Goal: Information Seeking & Learning: Understand process/instructions

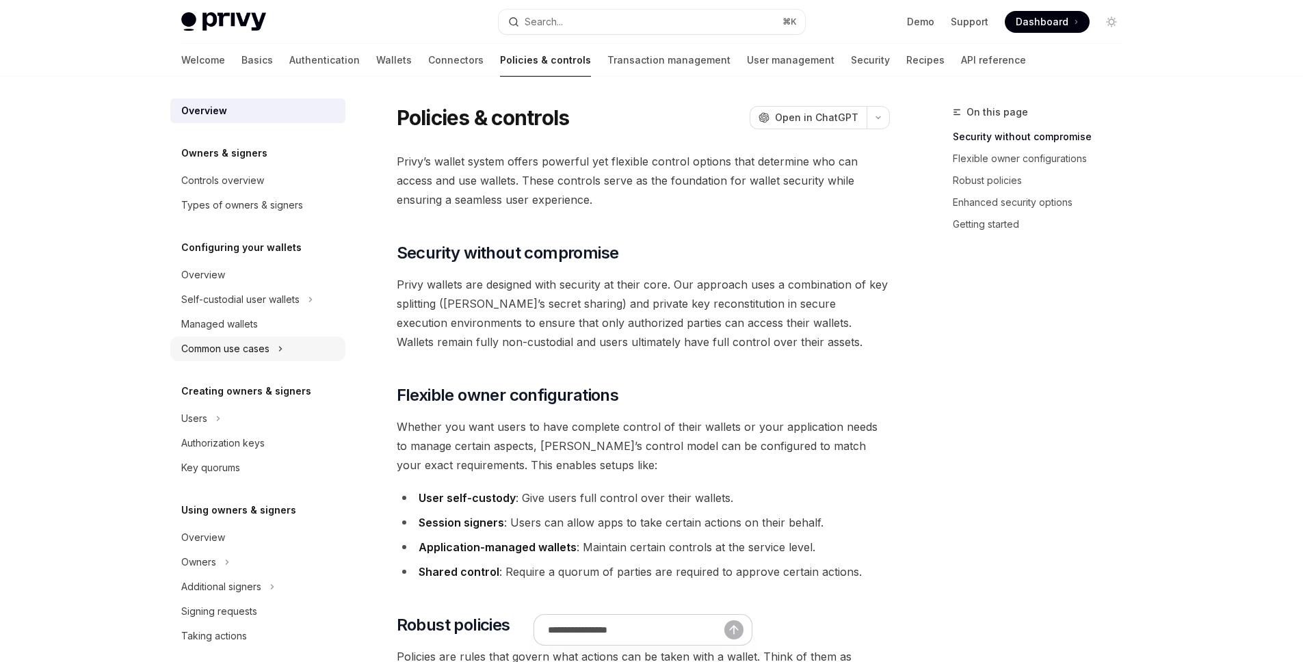
scroll to position [280, 0]
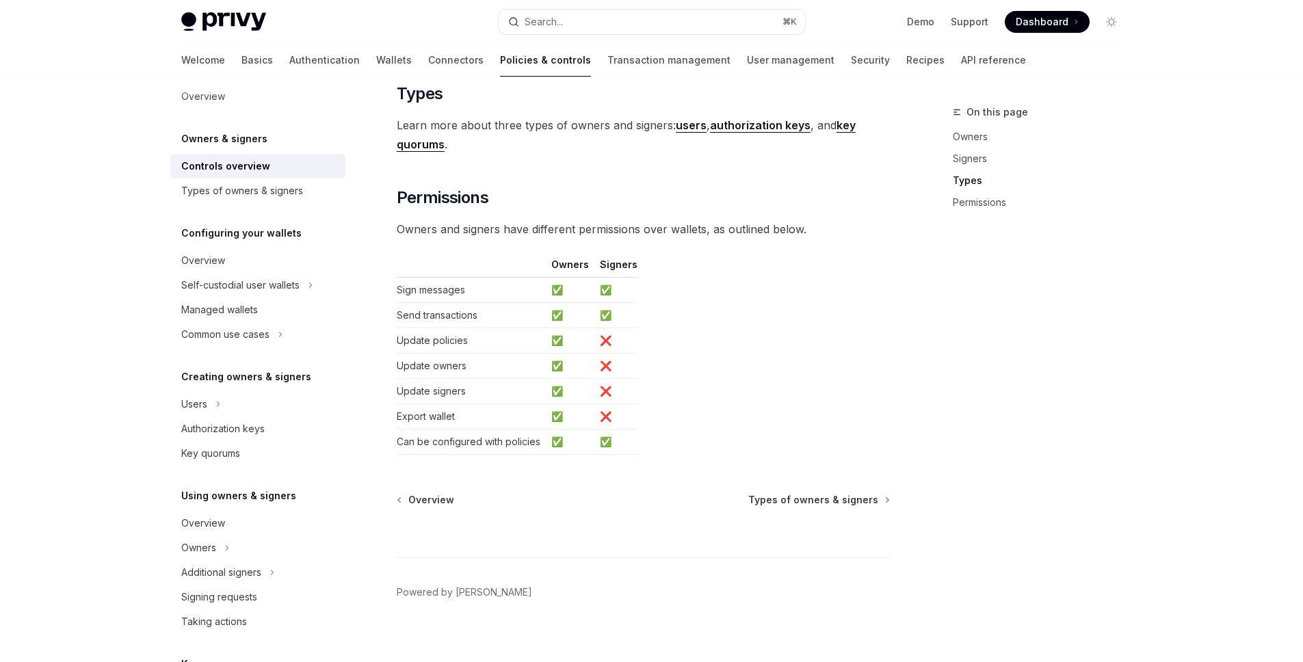
scroll to position [1085, 0]
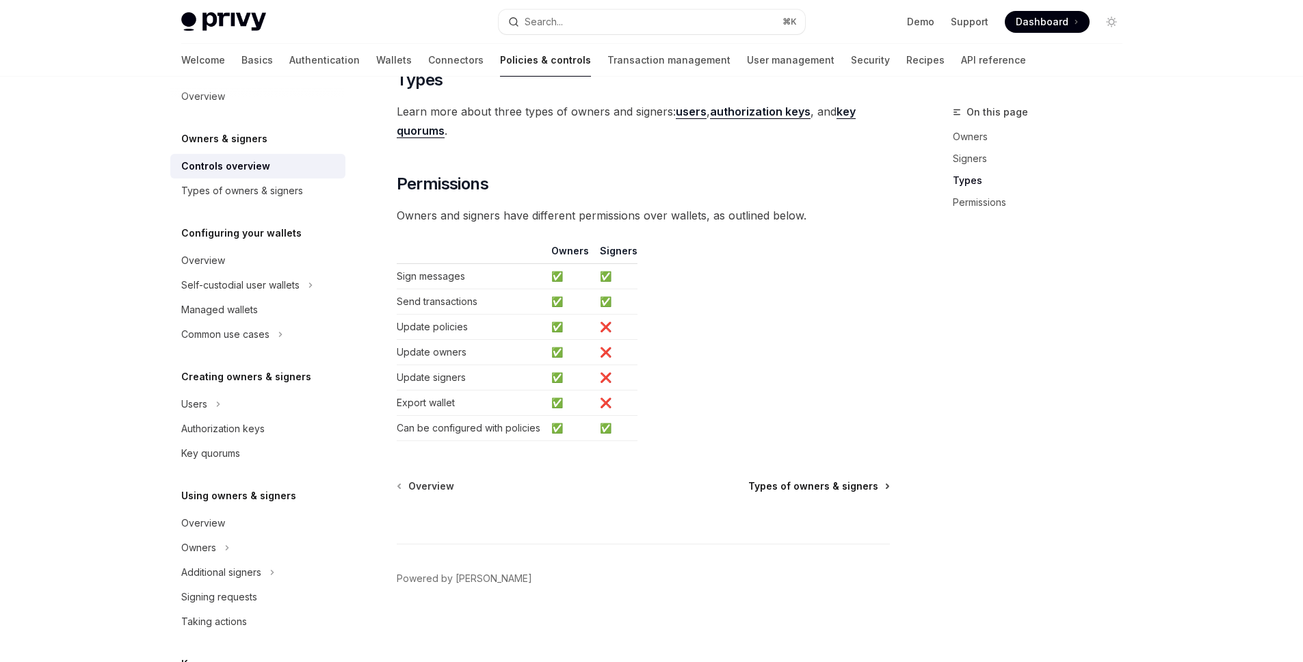
click at [815, 491] on span "Types of owners & signers" at bounding box center [813, 486] width 130 height 14
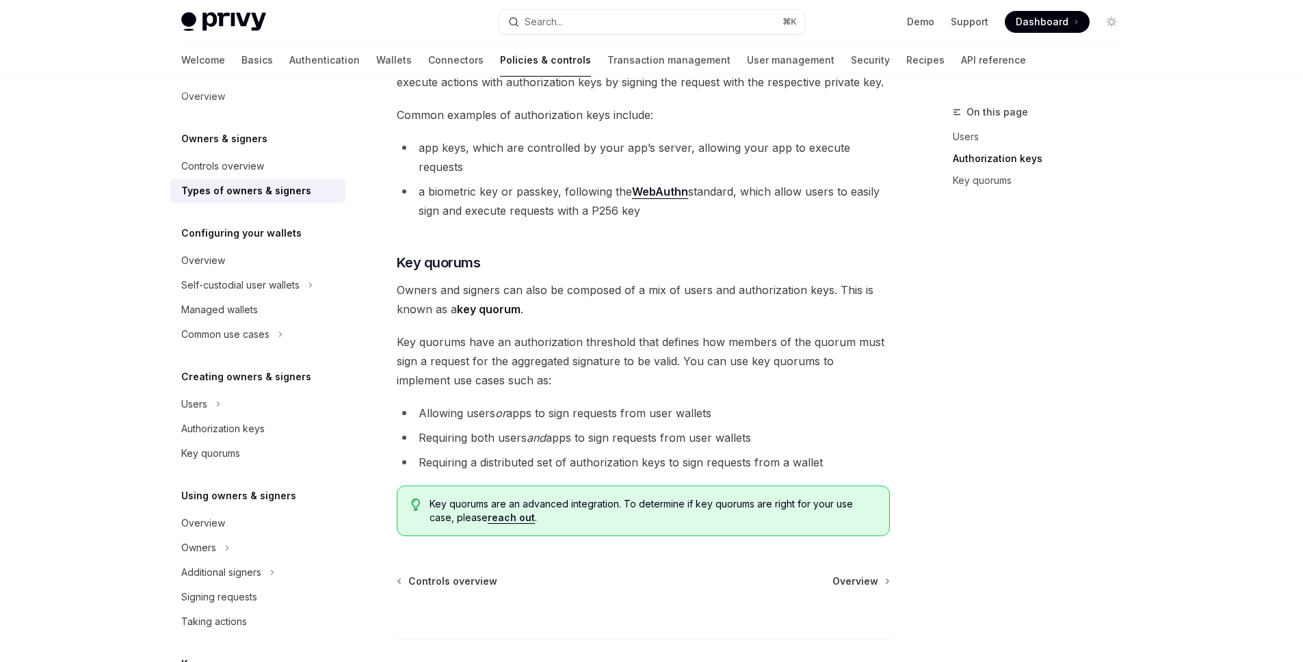
scroll to position [389, 0]
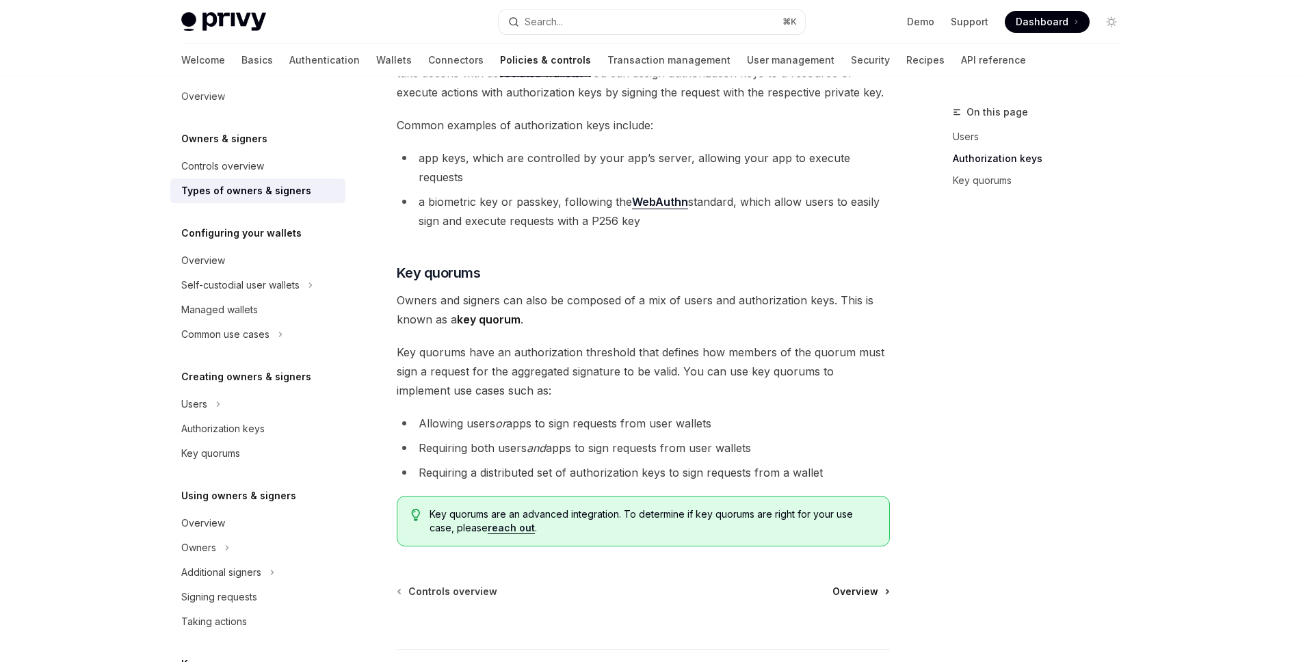
click at [848, 585] on span "Overview" at bounding box center [855, 592] width 46 height 14
type textarea "*"
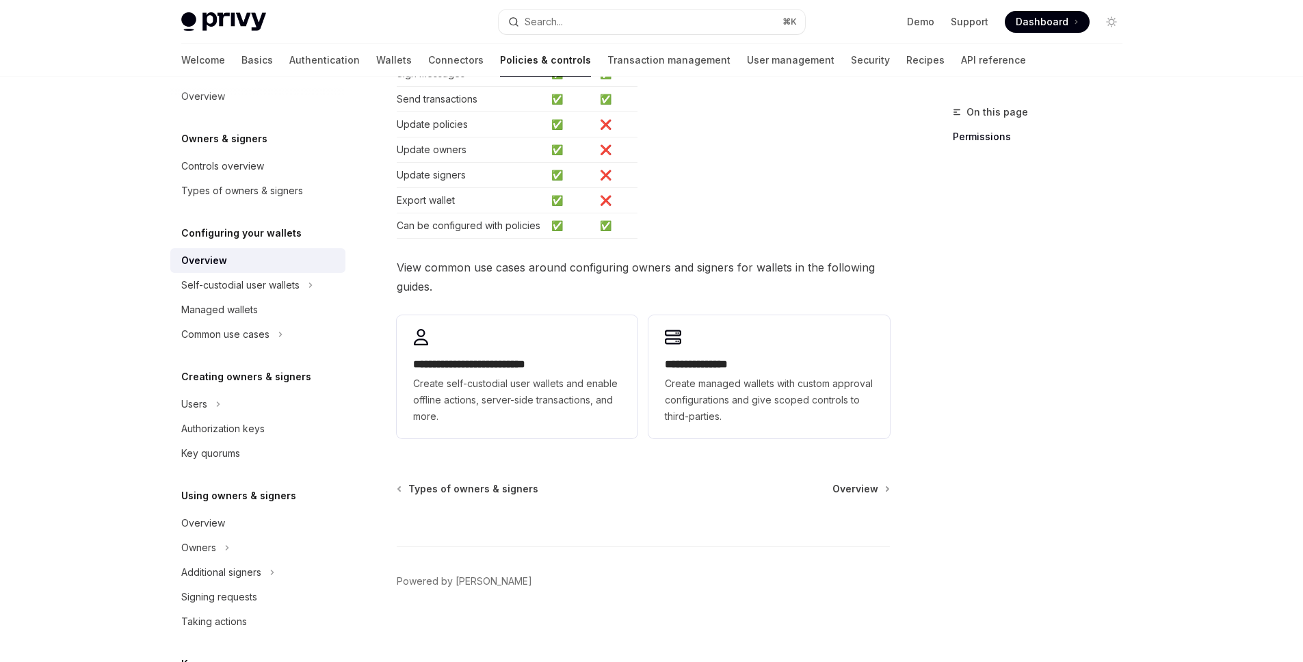
scroll to position [295, 0]
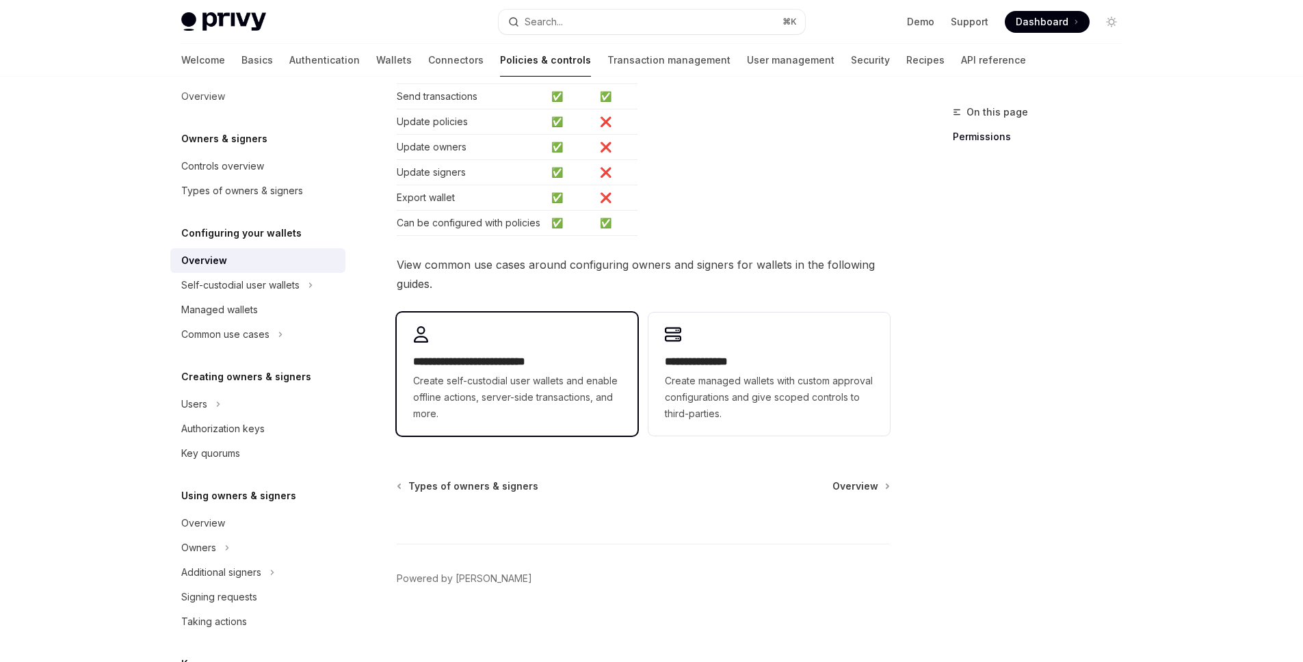
click at [527, 368] on h2 "**********" at bounding box center [517, 362] width 208 height 16
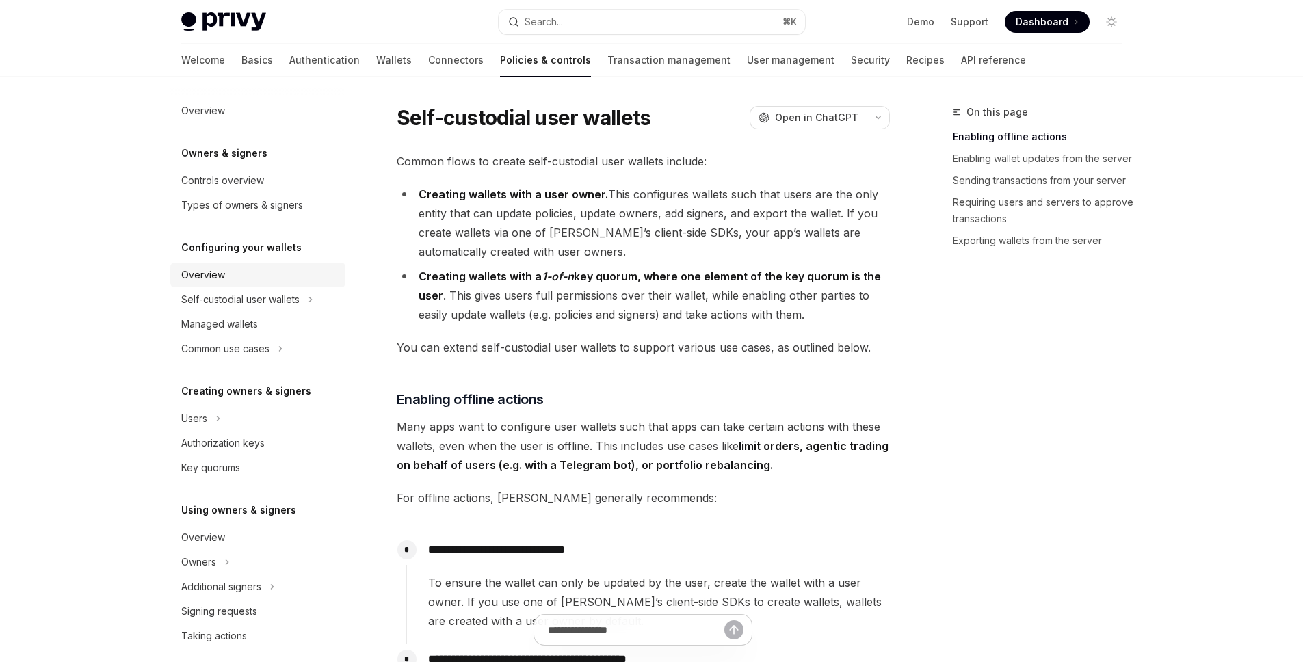
click at [220, 282] on div "Overview" at bounding box center [203, 275] width 44 height 16
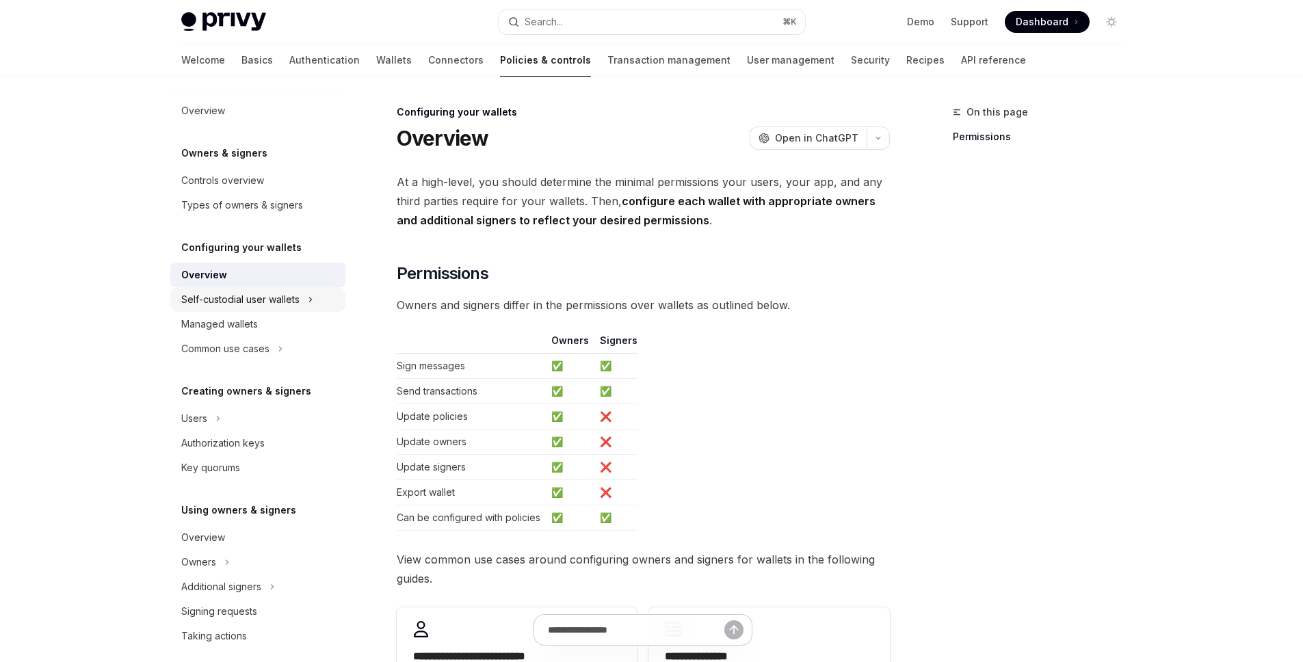
click at [289, 303] on div "Self-custodial user wallets" at bounding box center [240, 299] width 118 height 16
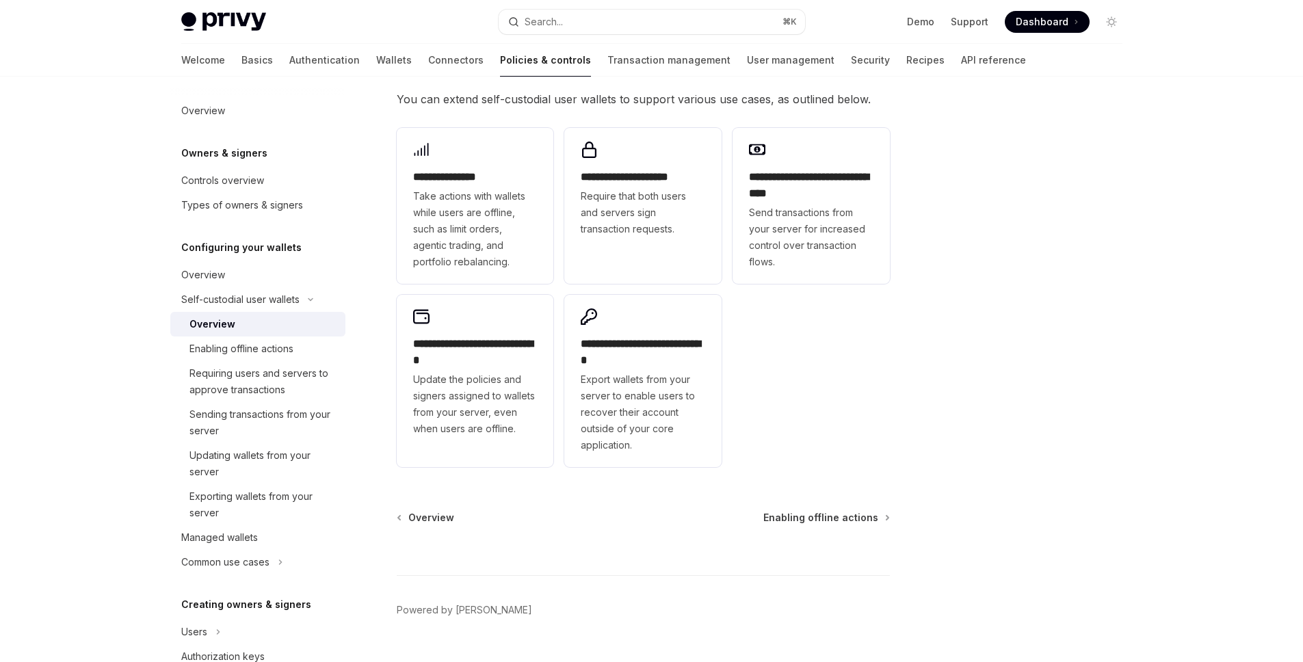
scroll to position [300, 0]
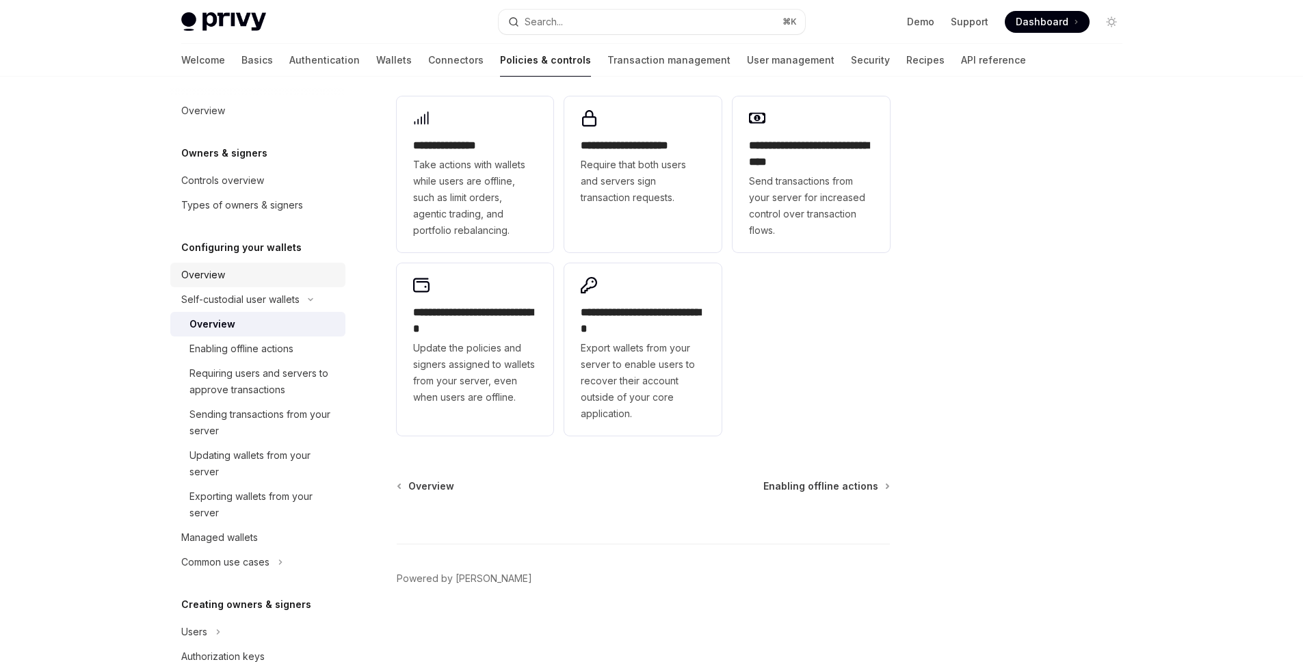
click at [243, 264] on link "Overview" at bounding box center [257, 275] width 175 height 25
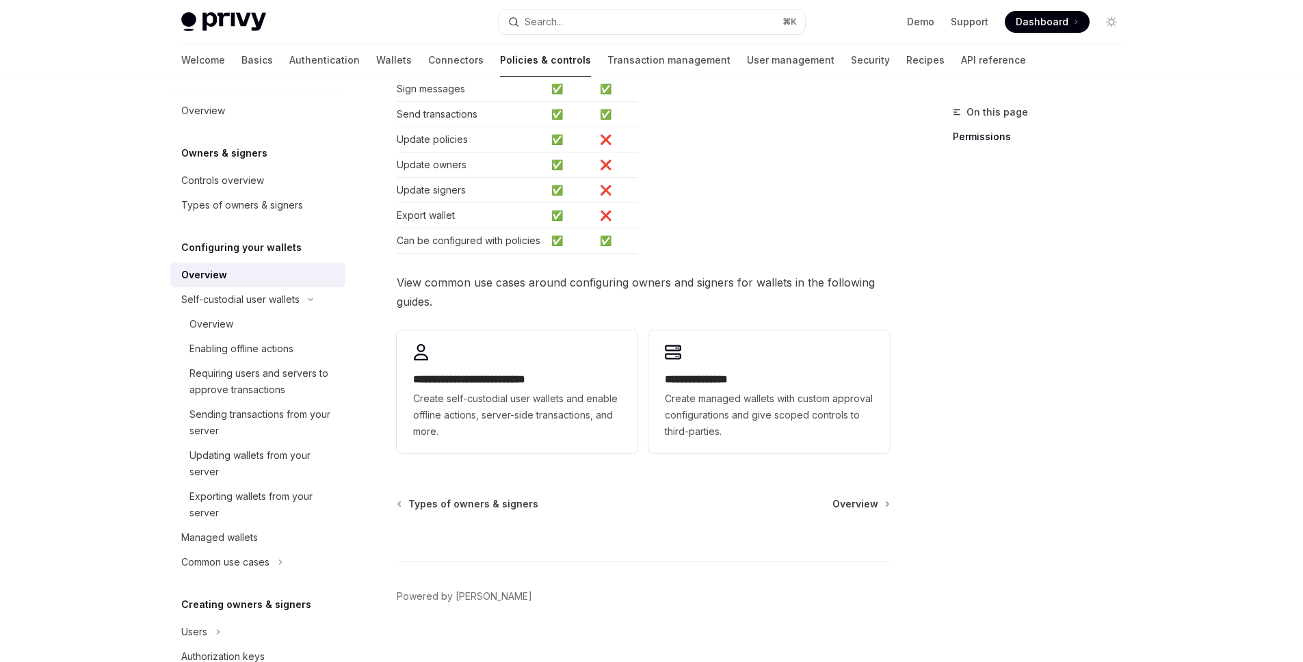
scroll to position [295, 0]
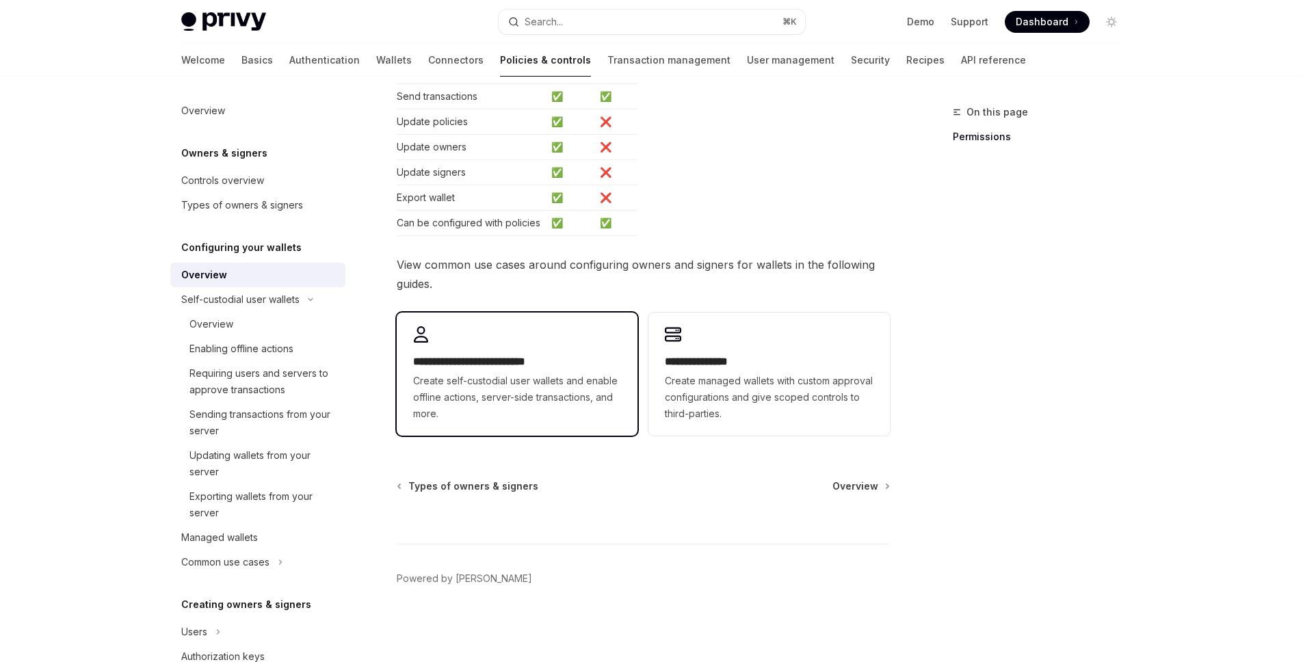
click at [498, 368] on h2 "**********" at bounding box center [517, 362] width 208 height 16
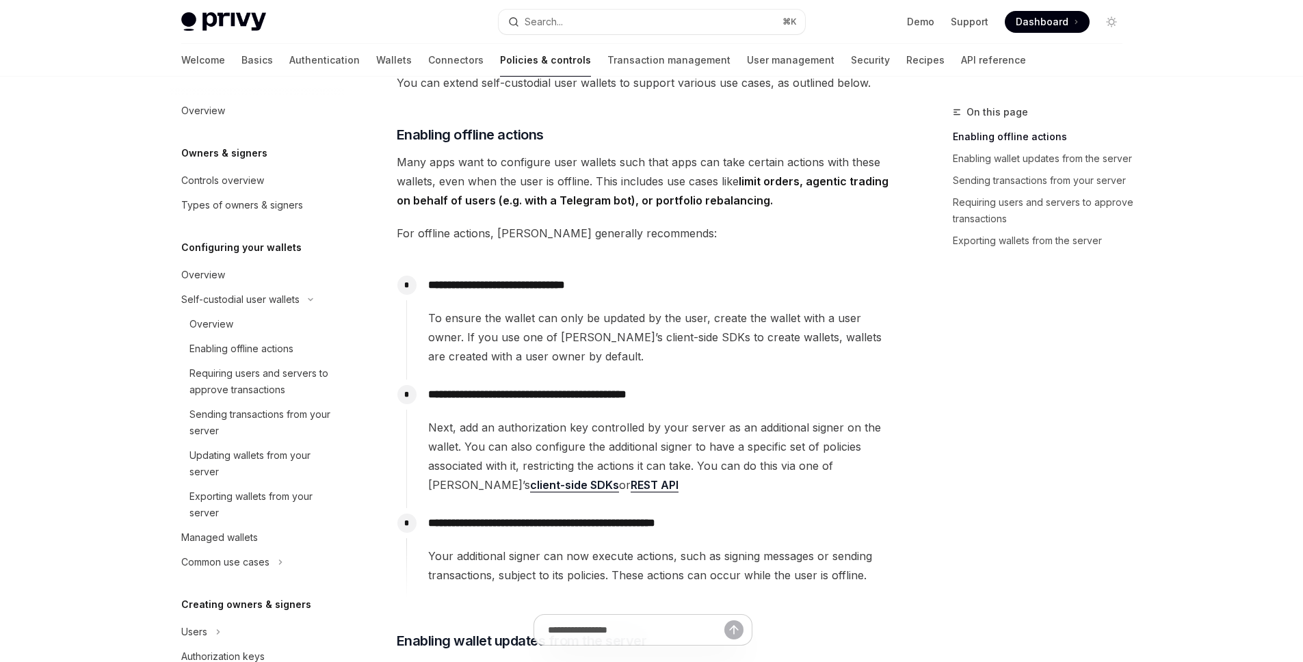
scroll to position [265, 0]
click at [631, 479] on link "REST API" at bounding box center [655, 484] width 48 height 14
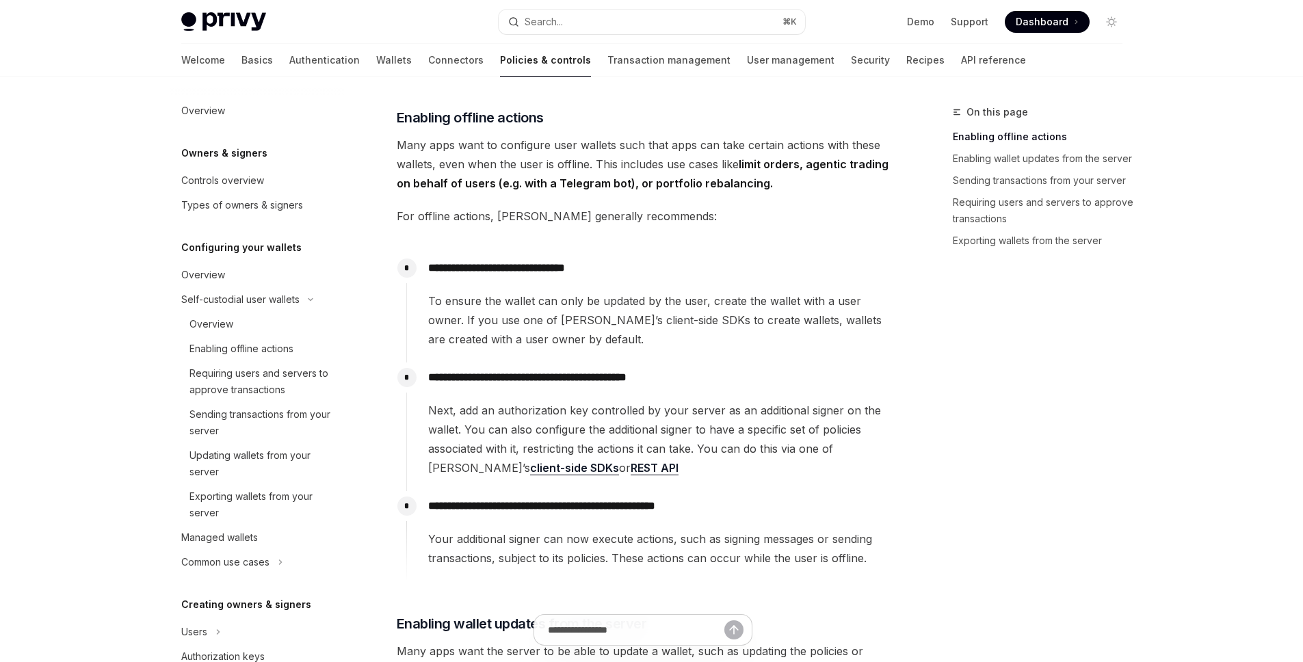
scroll to position [305, 0]
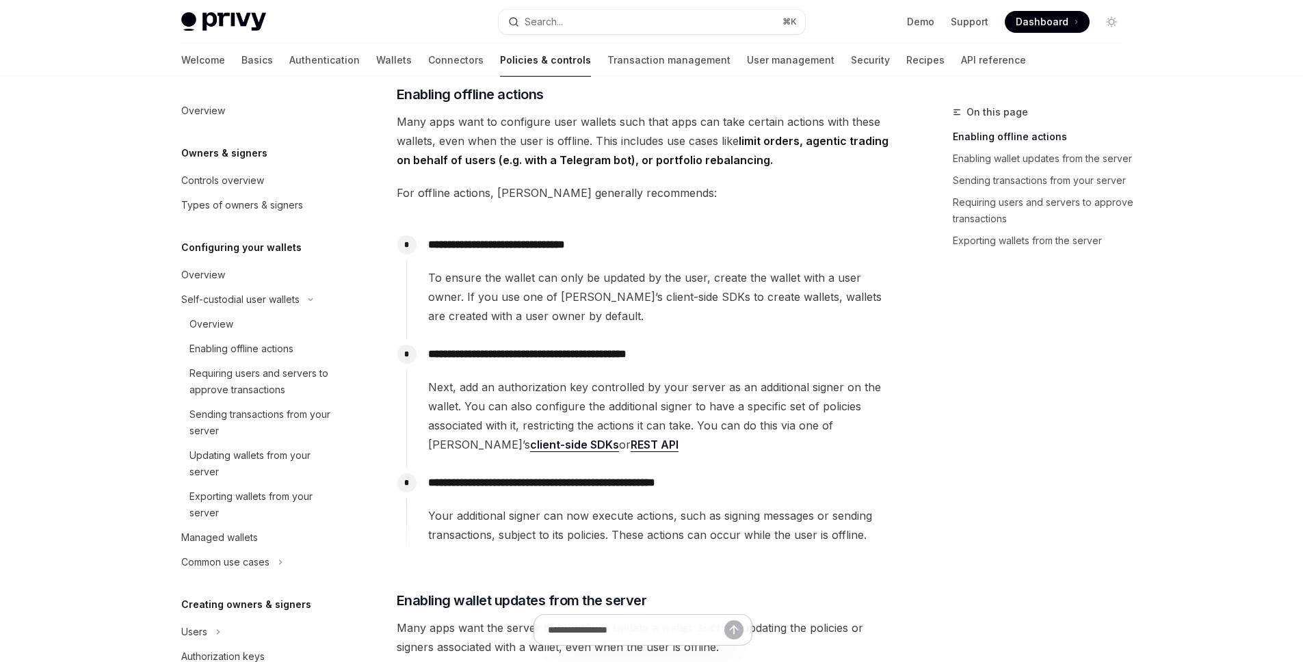
click at [631, 449] on link "REST API" at bounding box center [655, 445] width 48 height 14
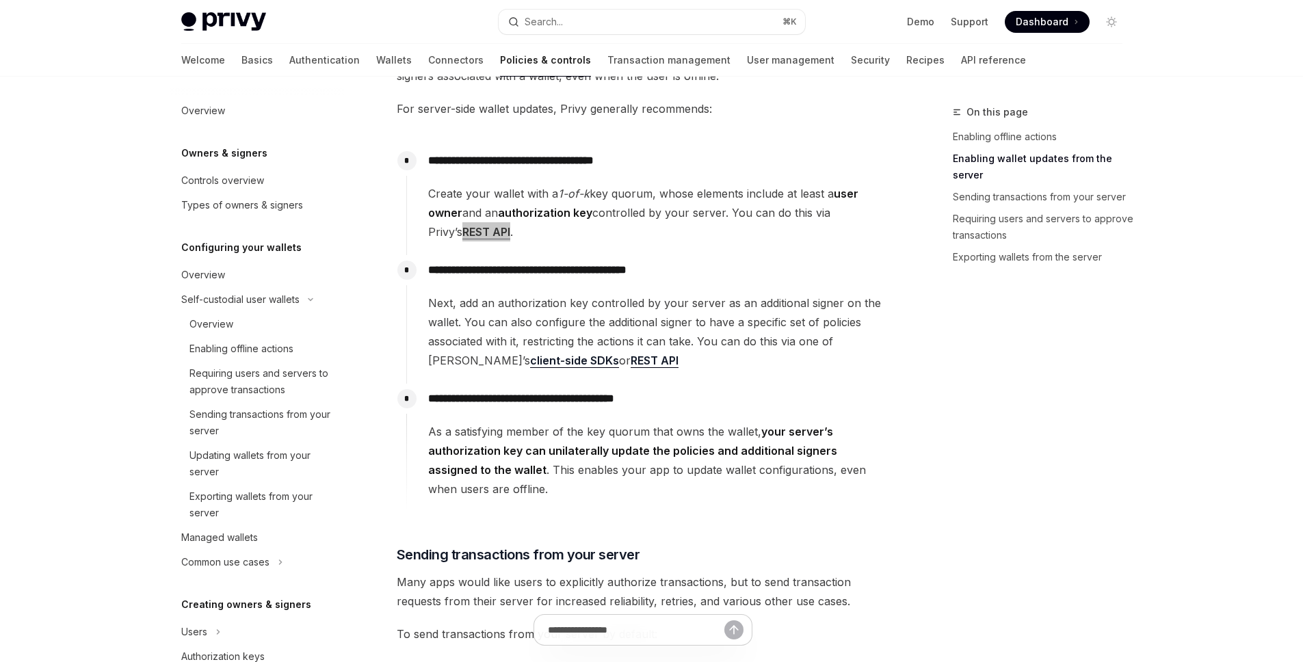
scroll to position [891, 0]
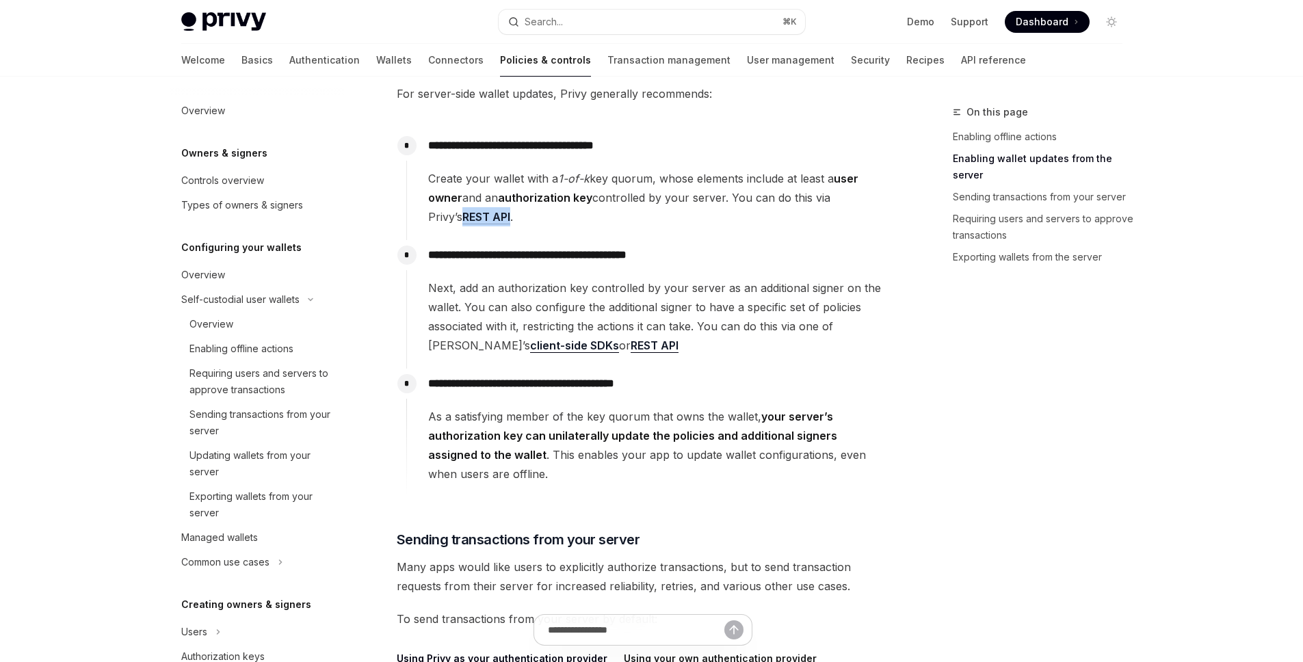
click at [588, 433] on strong "your server’s authorization key can unilaterally update the policies and additi…" at bounding box center [632, 436] width 409 height 52
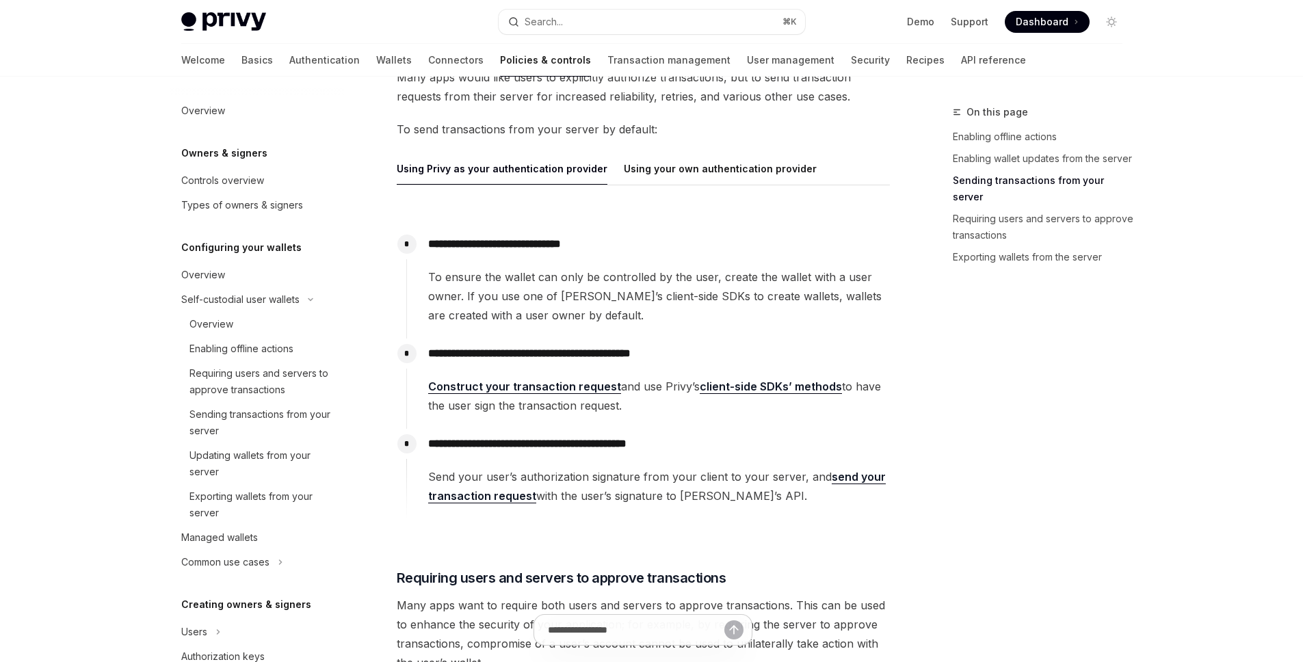
scroll to position [1406, 0]
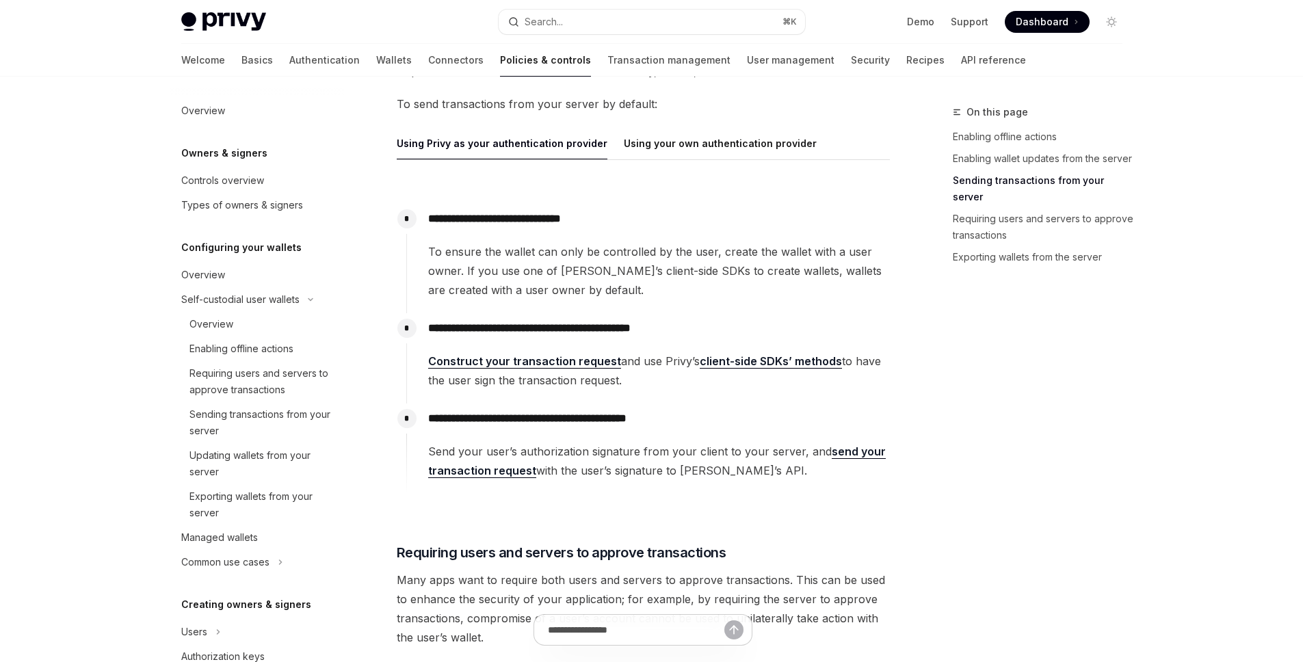
click at [572, 367] on link "Construct your transaction request" at bounding box center [524, 361] width 193 height 14
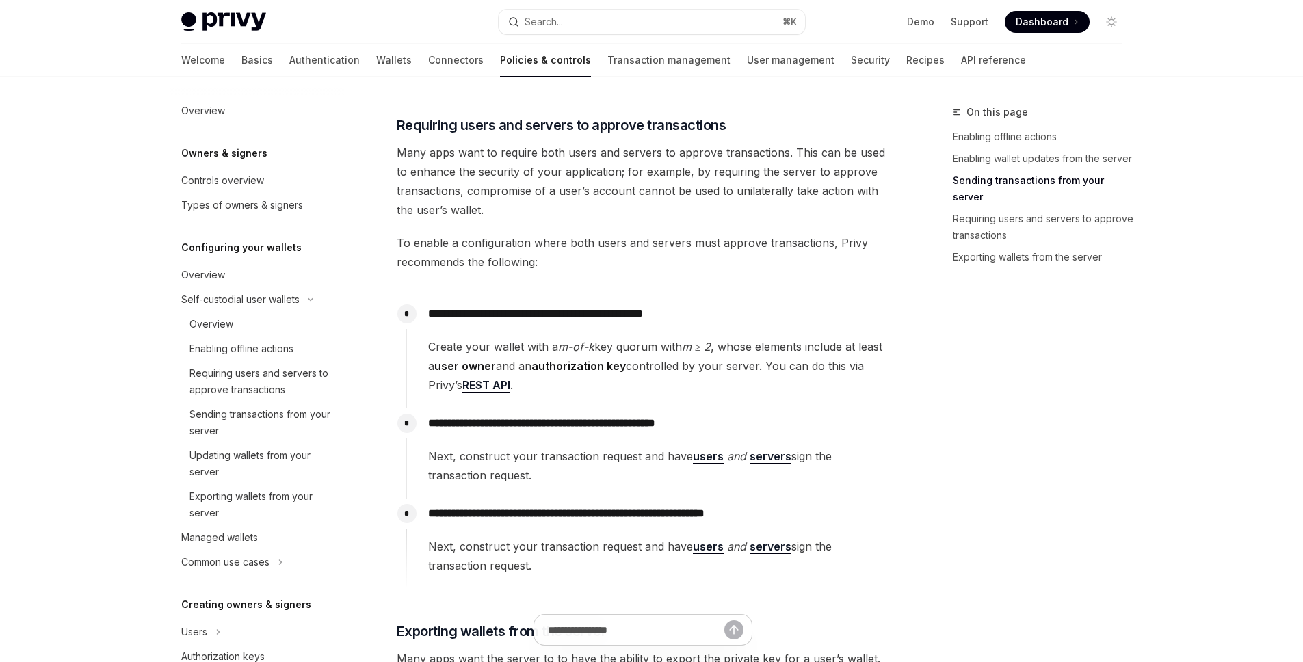
scroll to position [1842, 0]
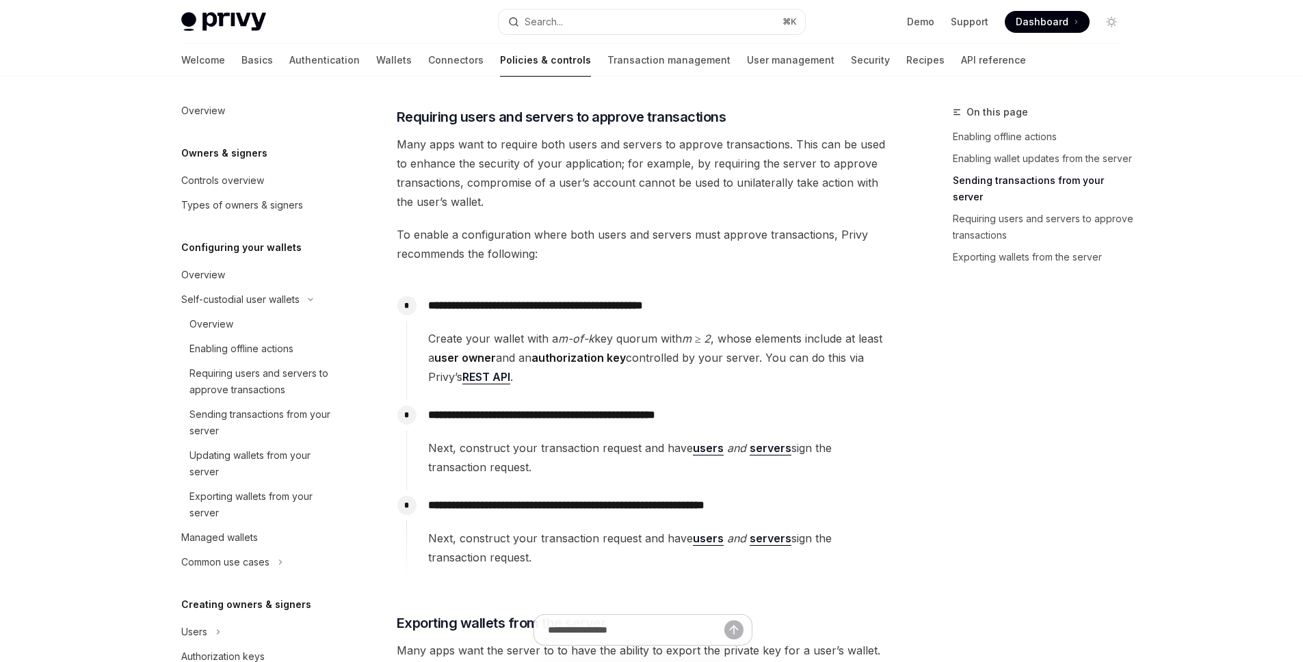
click at [499, 378] on link "REST API" at bounding box center [486, 377] width 48 height 14
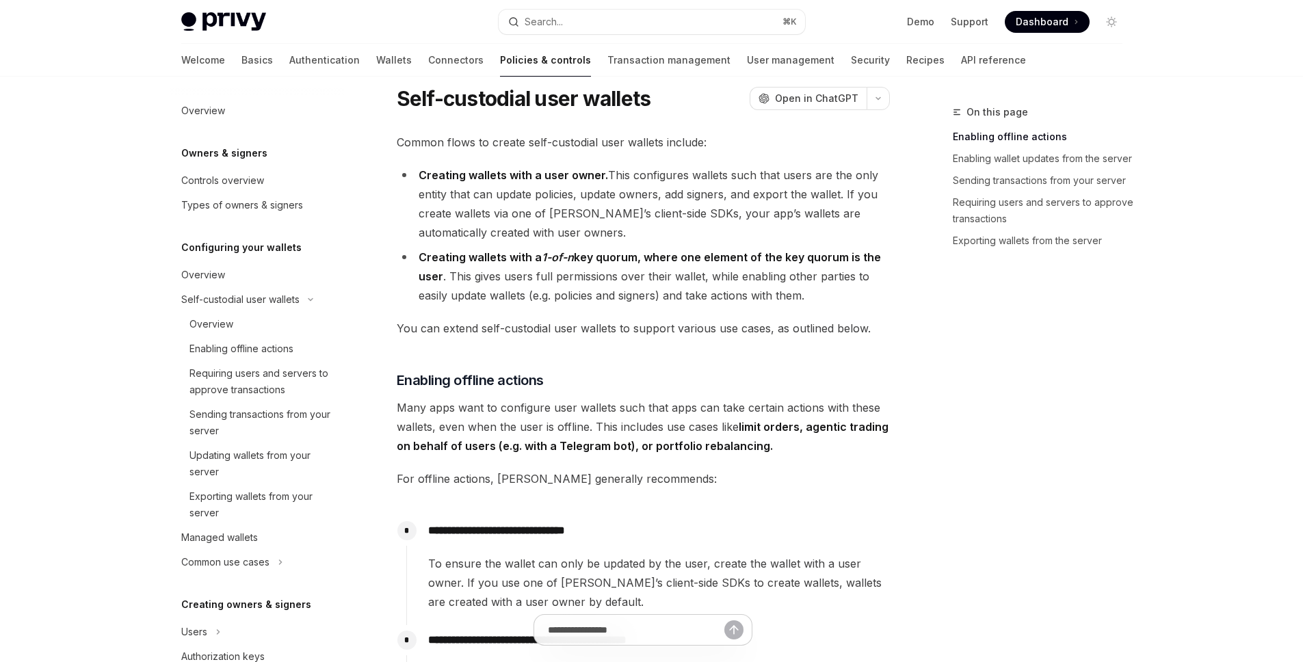
scroll to position [0, 0]
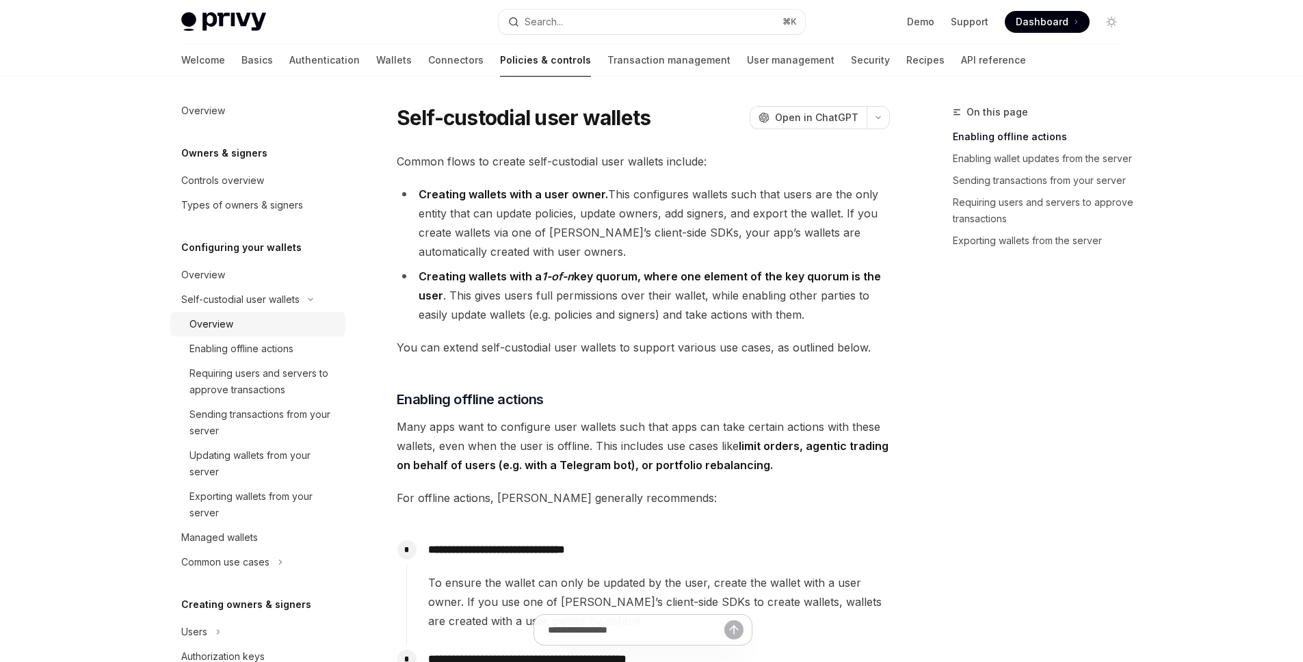
click at [249, 321] on div "Overview" at bounding box center [263, 324] width 148 height 16
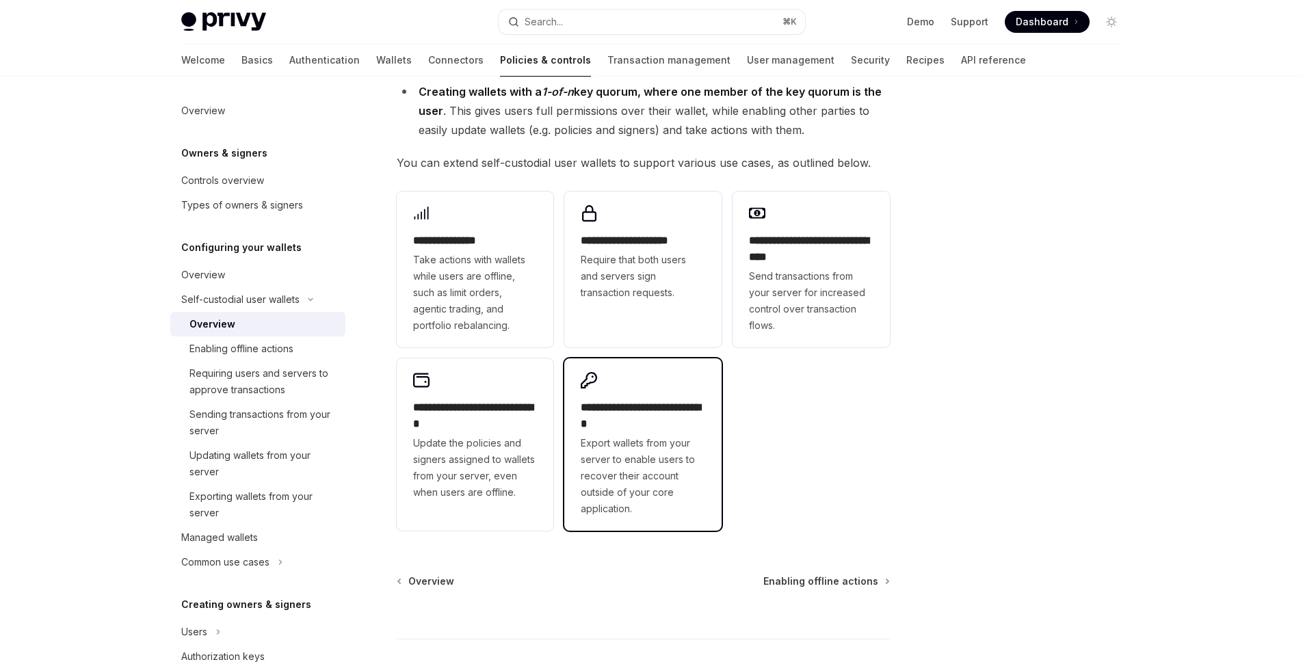
scroll to position [300, 0]
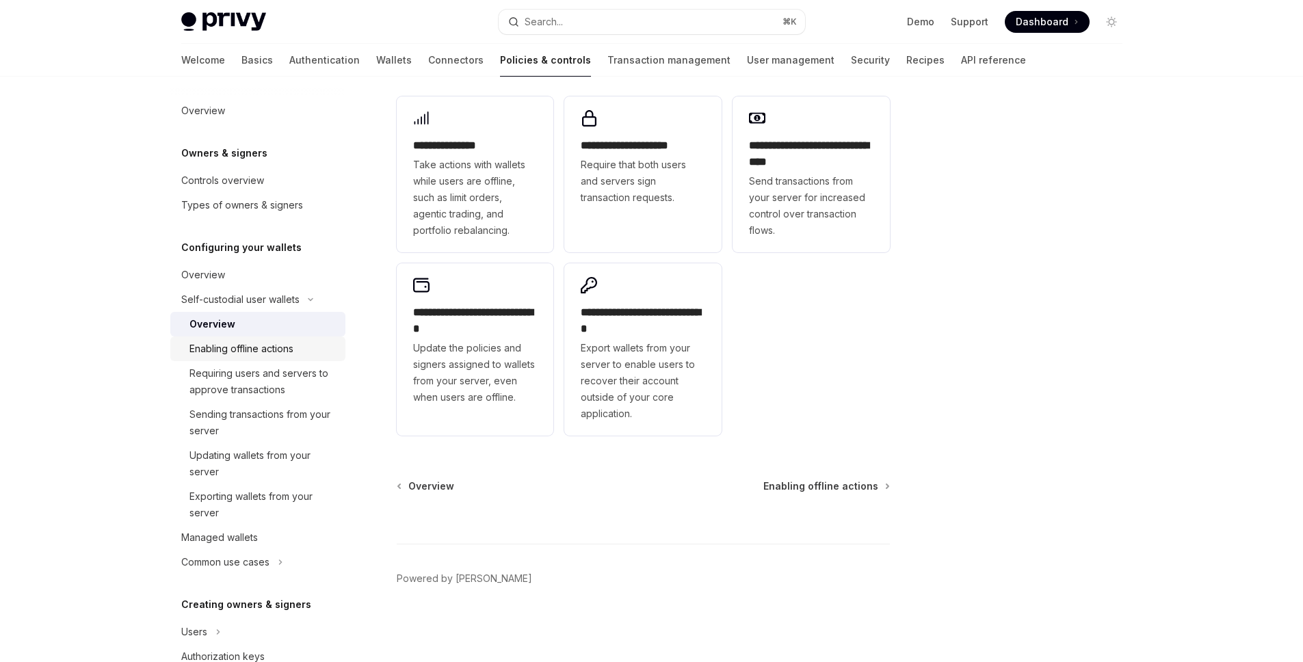
click at [265, 354] on div "Enabling offline actions" at bounding box center [241, 349] width 104 height 16
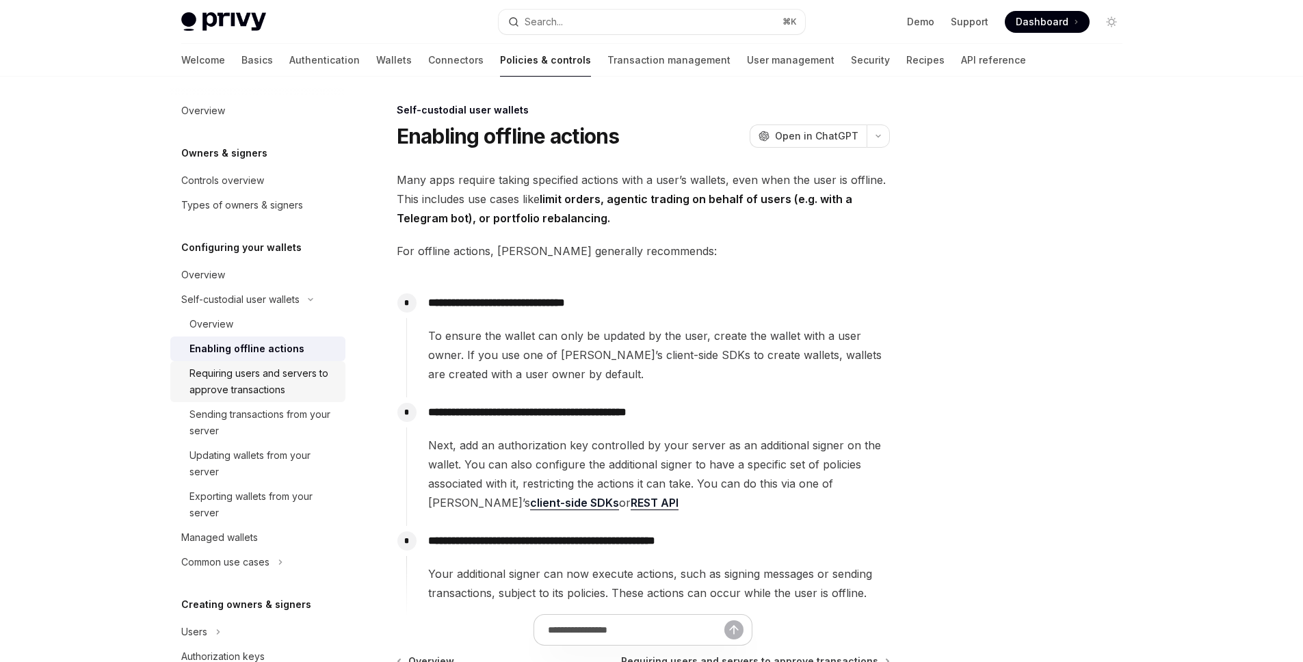
scroll to position [3, 0]
click at [233, 378] on div "Requiring users and servers to approve transactions" at bounding box center [263, 381] width 148 height 33
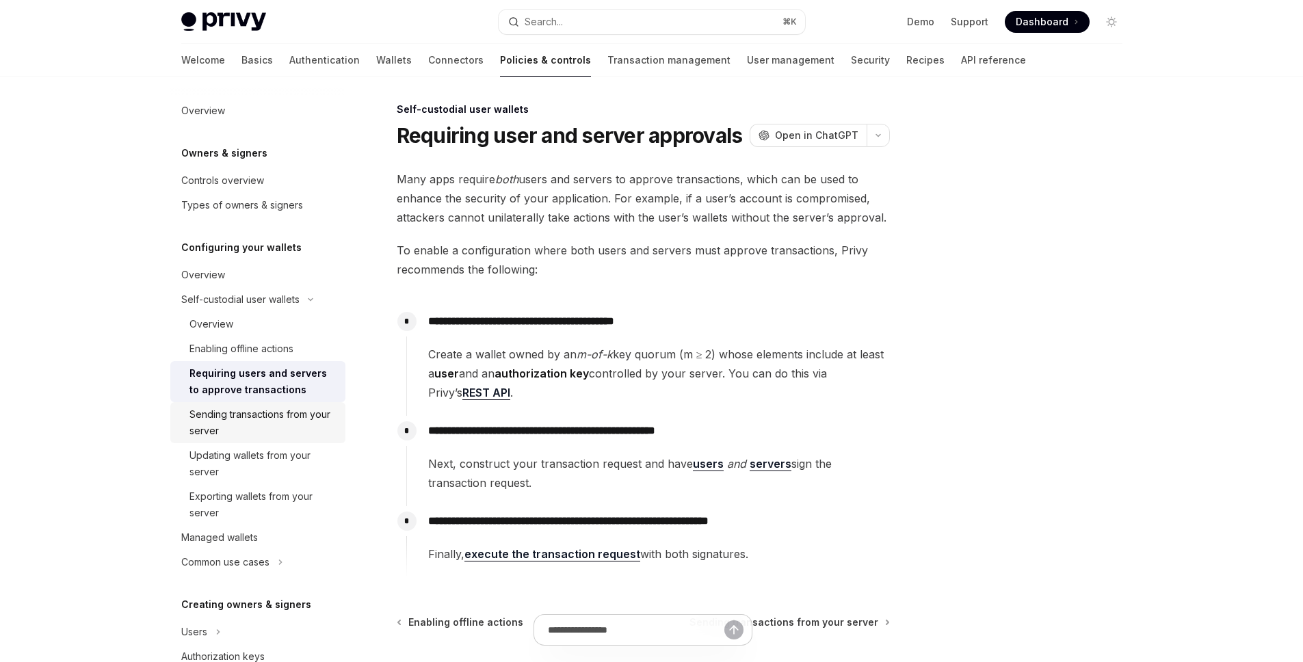
click at [265, 419] on div "Sending transactions from your server" at bounding box center [263, 422] width 148 height 33
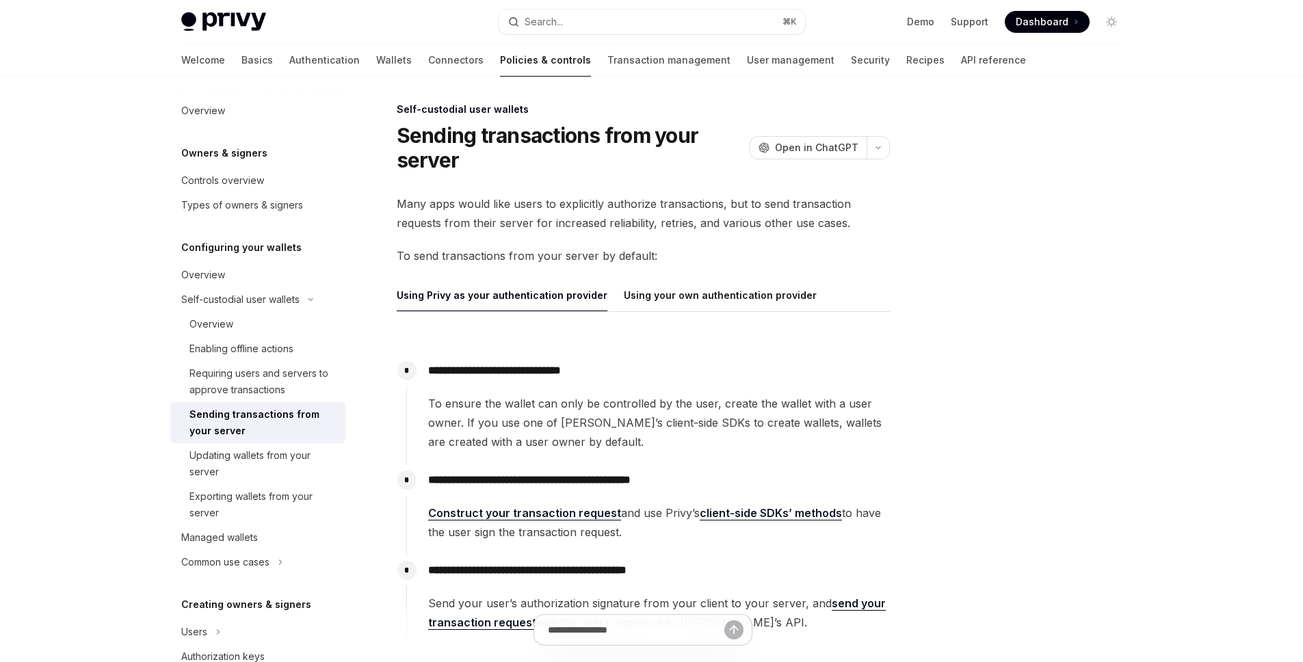
scroll to position [129, 0]
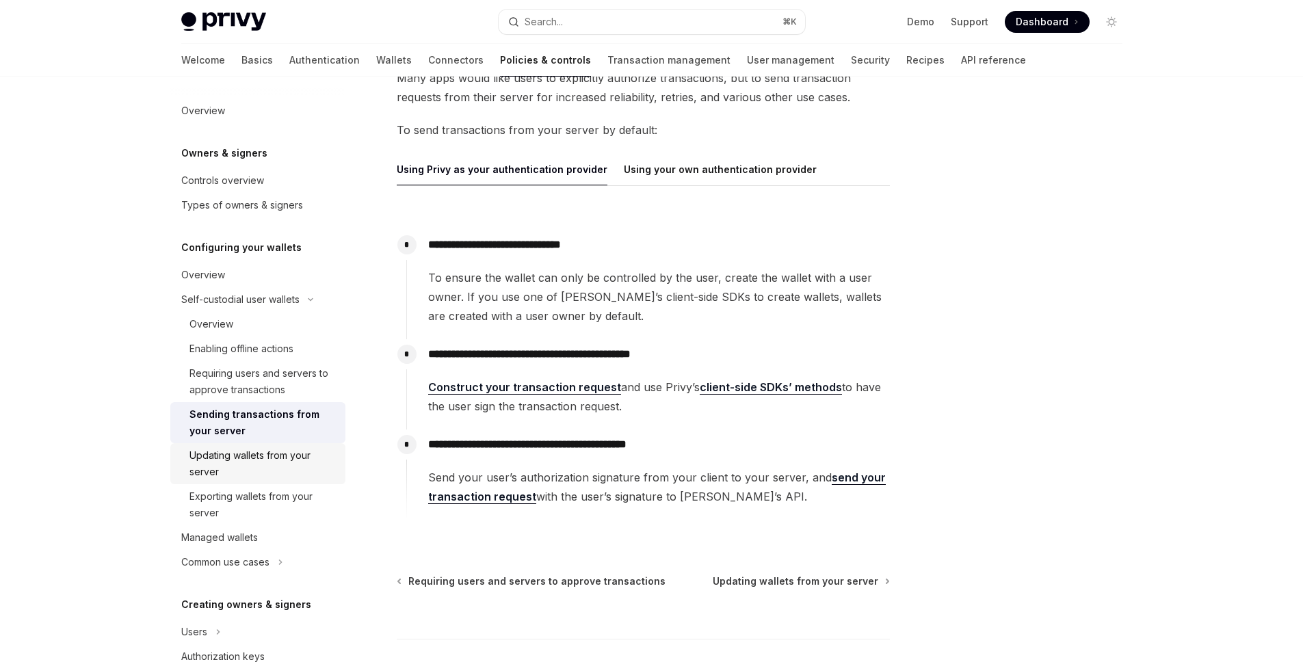
click at [225, 467] on div "Updating wallets from your server" at bounding box center [263, 463] width 148 height 33
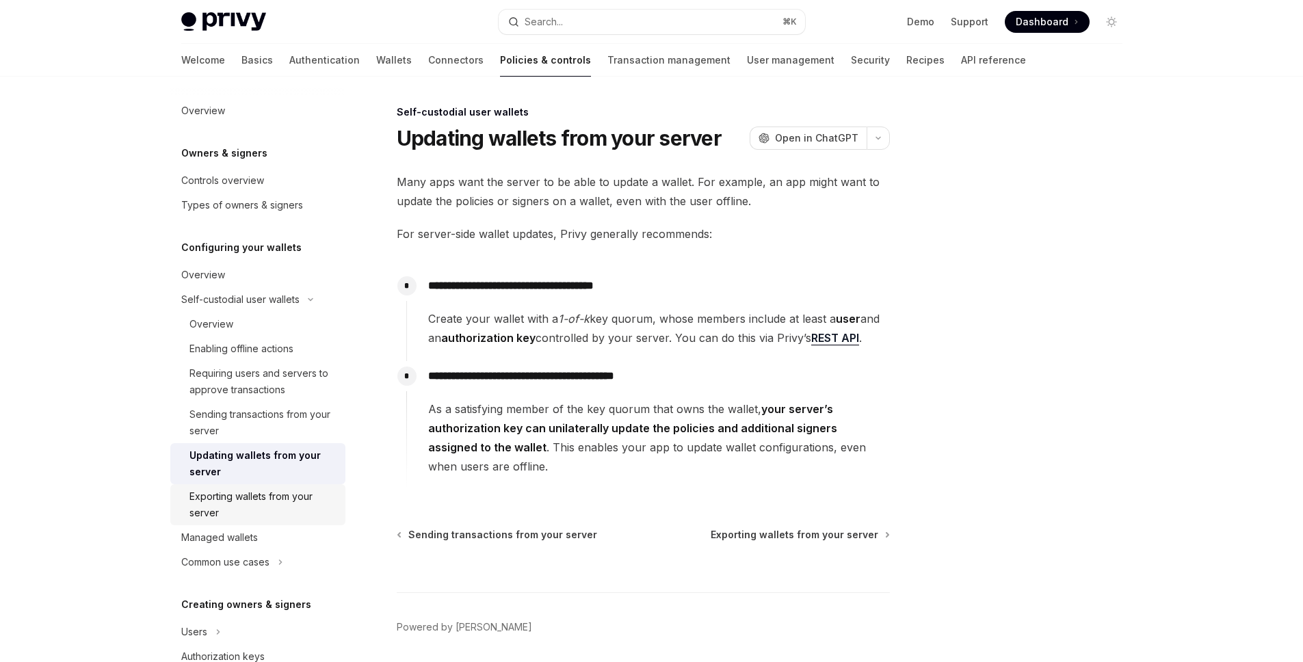
click at [250, 503] on div "Exporting wallets from your server" at bounding box center [263, 504] width 148 height 33
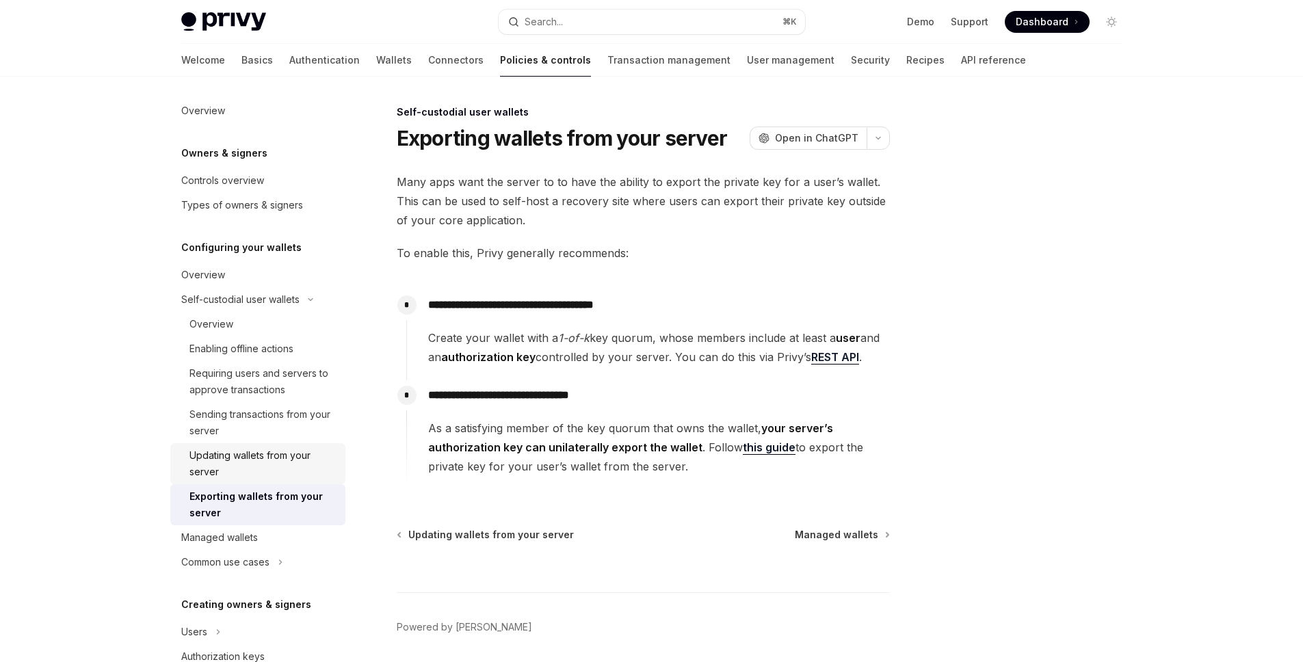
click at [272, 468] on div "Updating wallets from your server" at bounding box center [263, 463] width 148 height 33
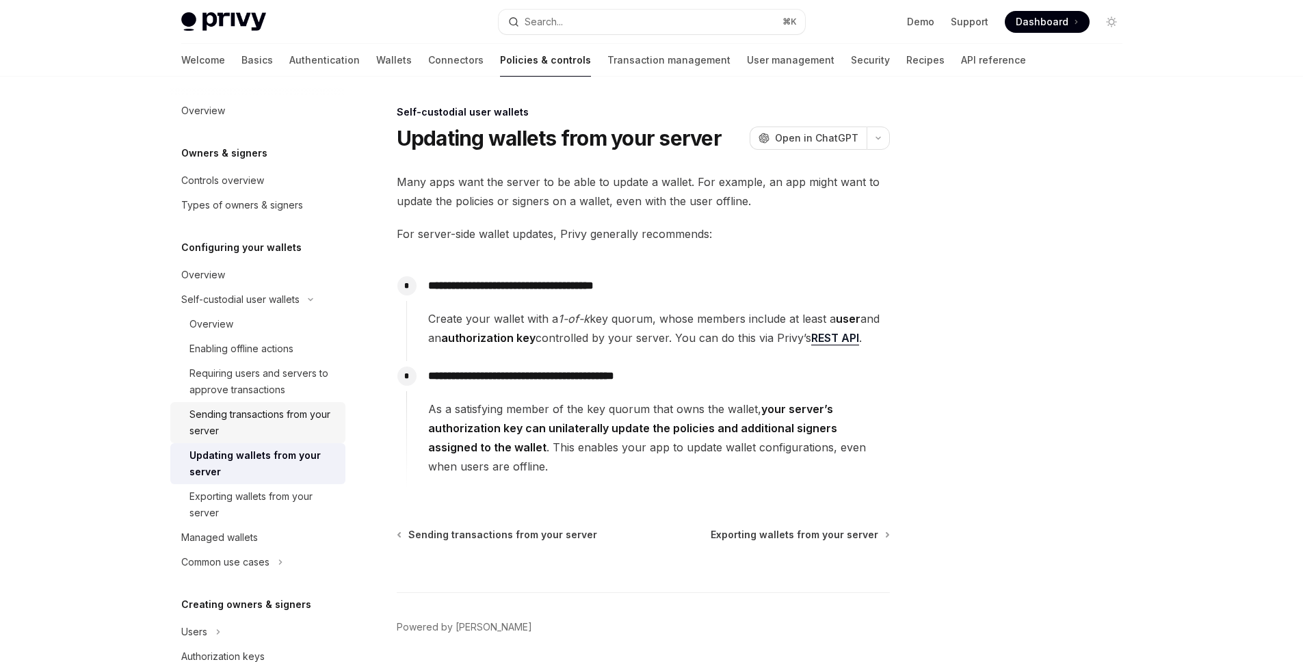
click at [295, 423] on div "Sending transactions from your server" at bounding box center [263, 422] width 148 height 33
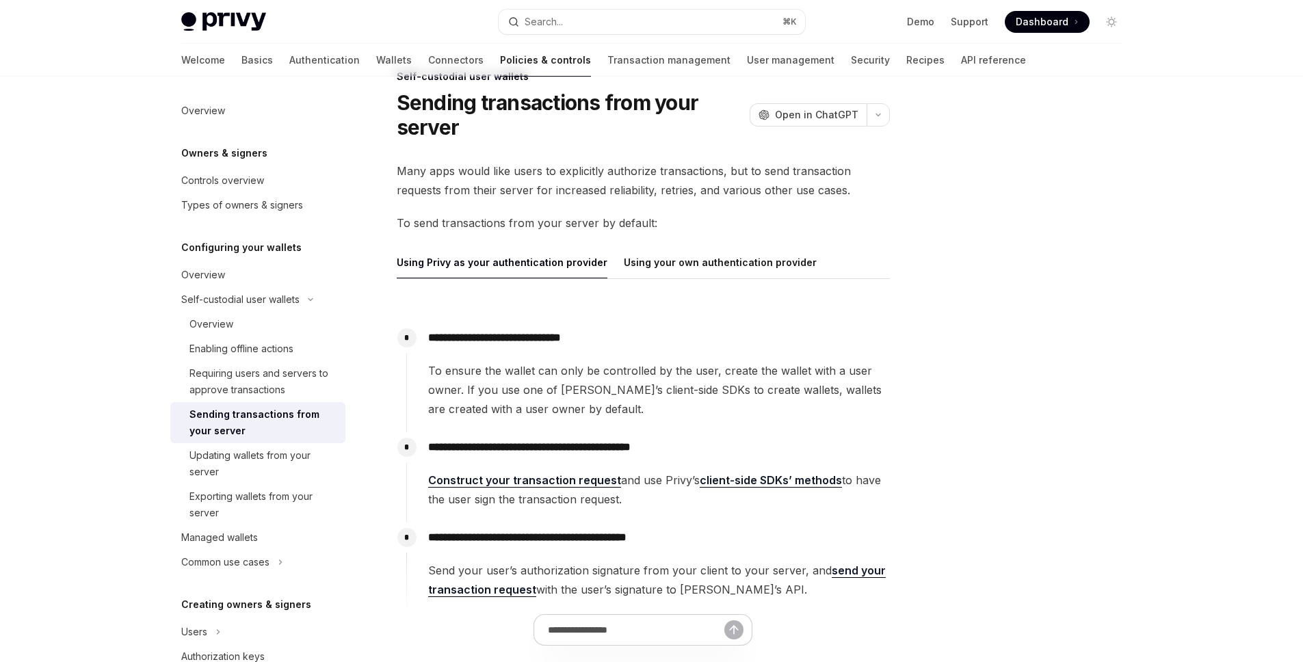
scroll to position [224, 0]
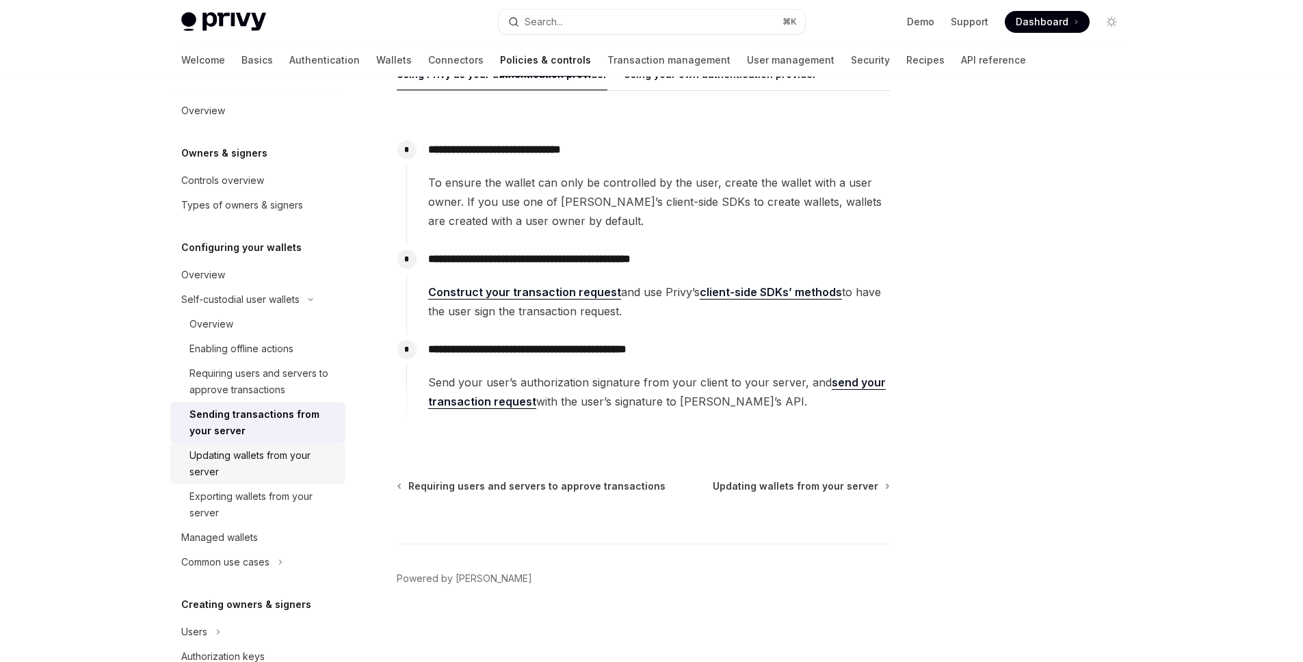
click at [263, 474] on div "Updating wallets from your server" at bounding box center [263, 463] width 148 height 33
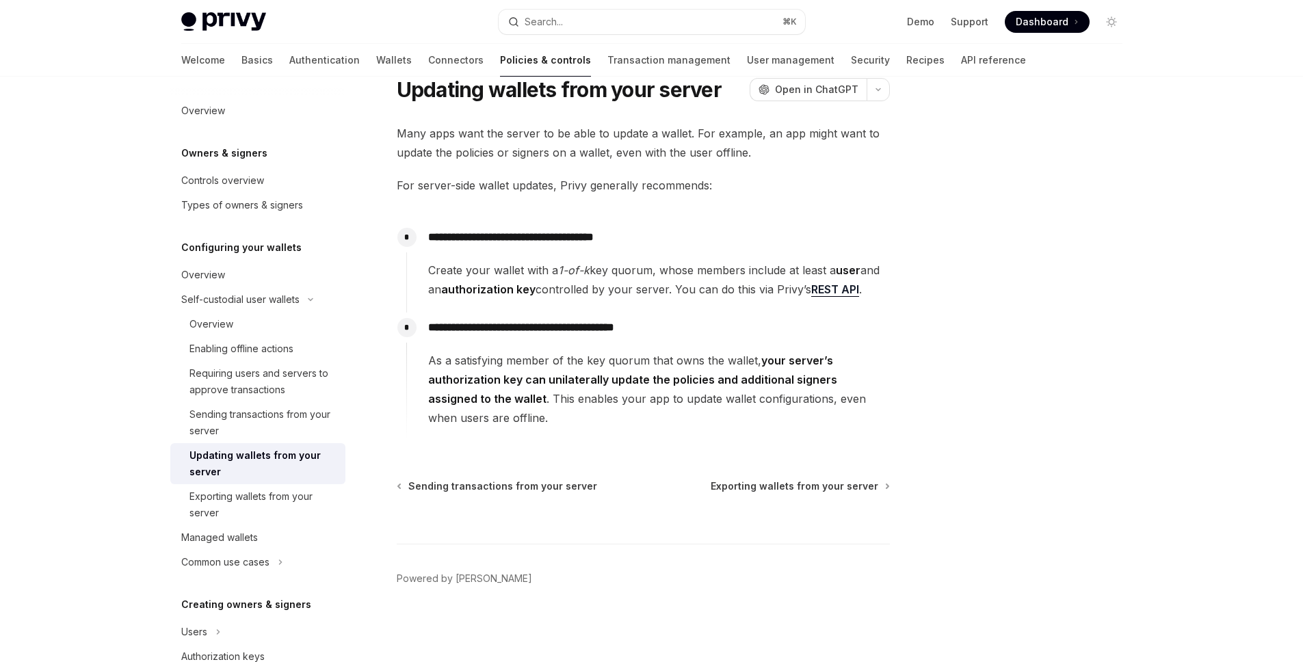
scroll to position [49, 0]
click at [264, 502] on div "Exporting wallets from your server" at bounding box center [263, 504] width 148 height 33
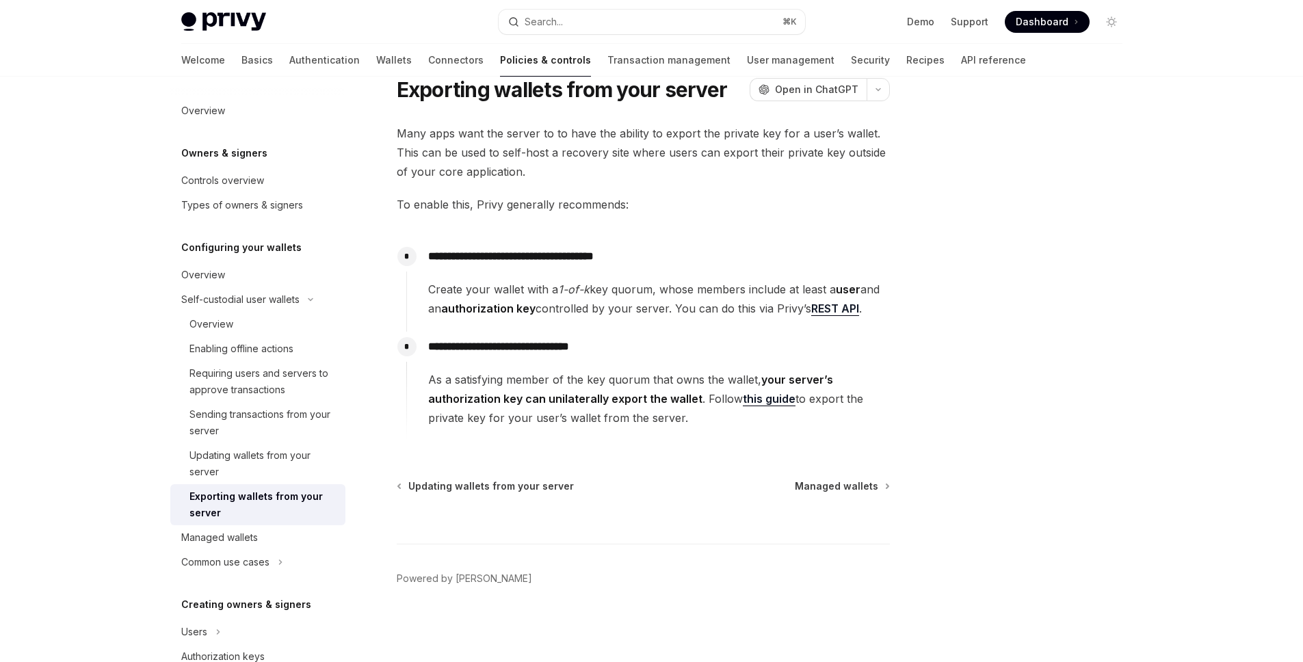
click at [445, 285] on span "Create your wallet with a 1-of-k key quorum, whose members include at least a u…" at bounding box center [658, 299] width 461 height 38
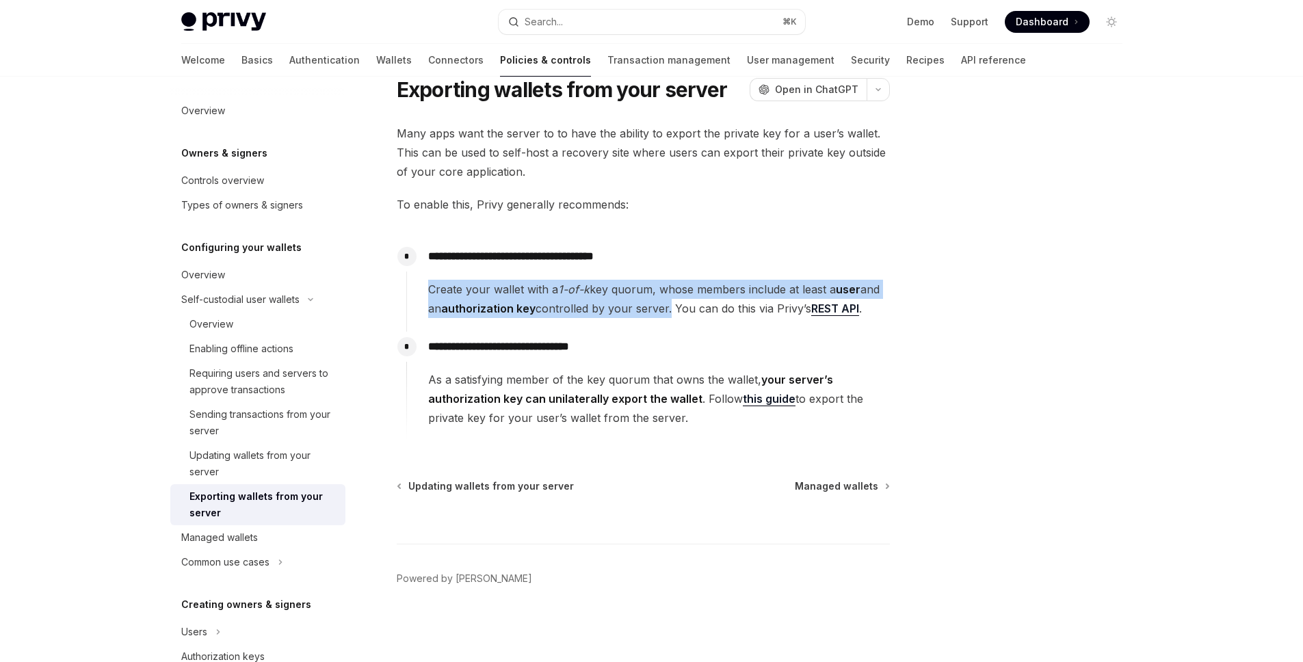
drag, startPoint x: 427, startPoint y: 287, endPoint x: 667, endPoint y: 312, distance: 241.4
click at [667, 312] on div "**********" at bounding box center [648, 279] width 484 height 77
copy span "Create your wallet with a 1-of-k key quorum, whose members include at least a u…"
click at [258, 391] on div "Requiring users and servers to approve transactions" at bounding box center [263, 381] width 148 height 33
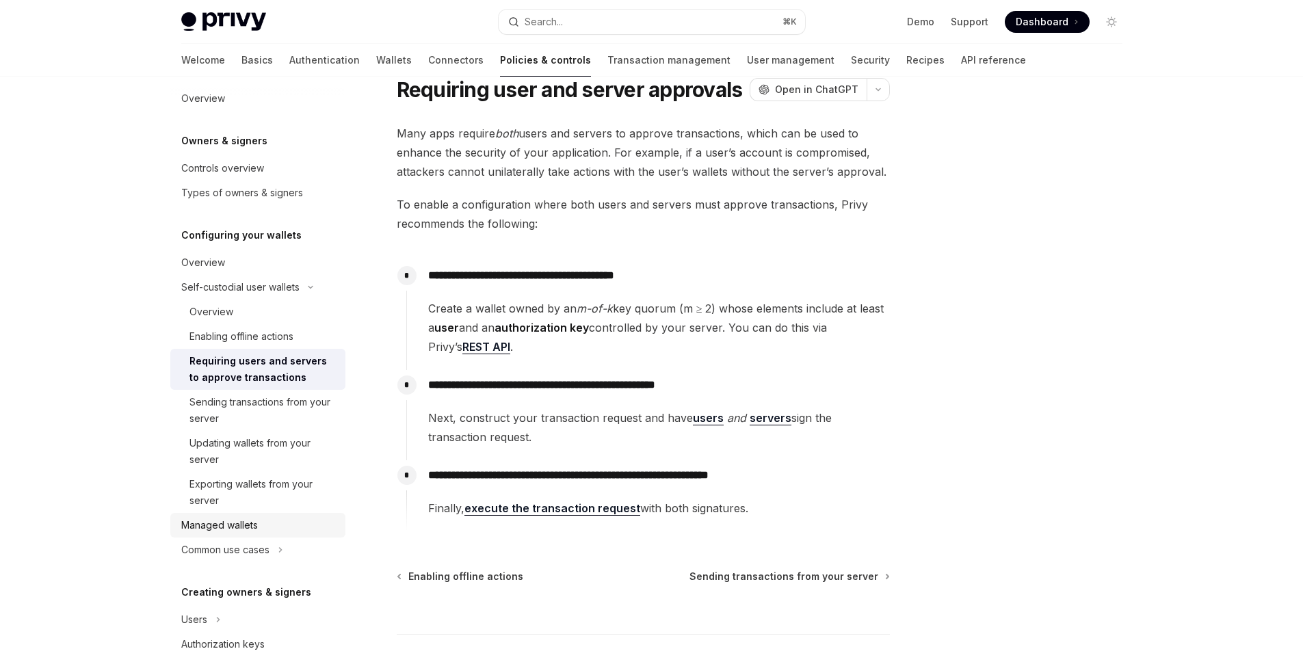
scroll to position [23, 0]
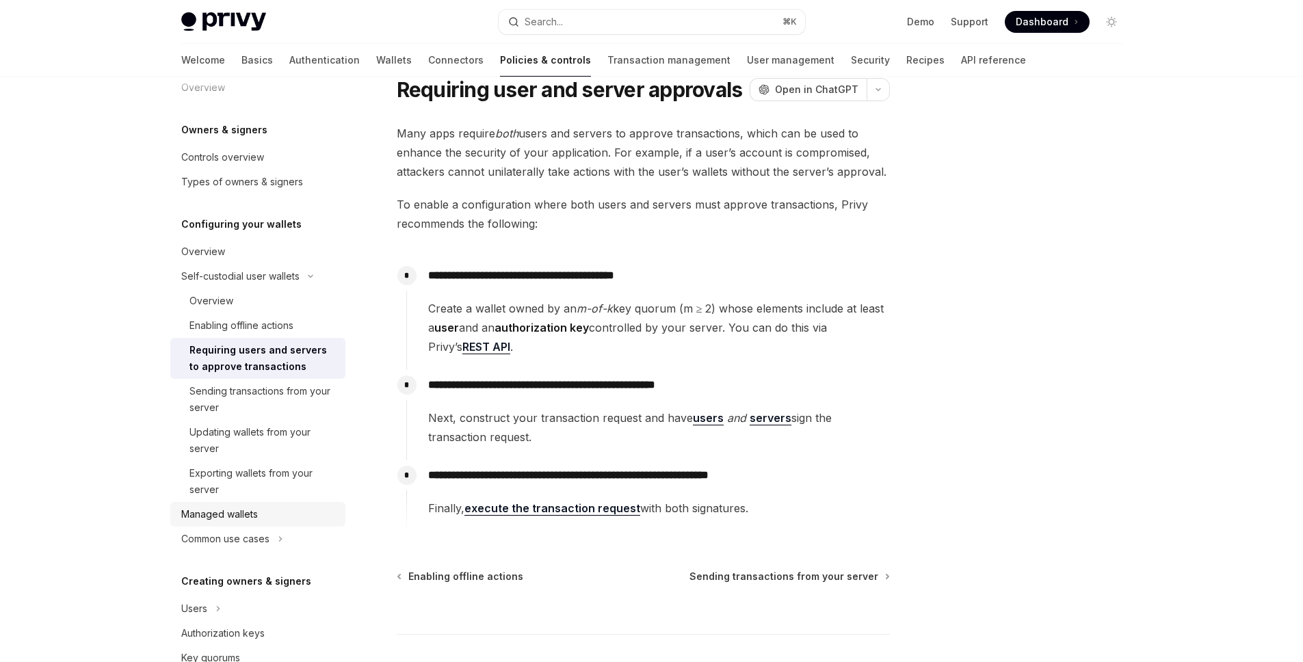
click at [238, 518] on div "Managed wallets" at bounding box center [219, 514] width 77 height 16
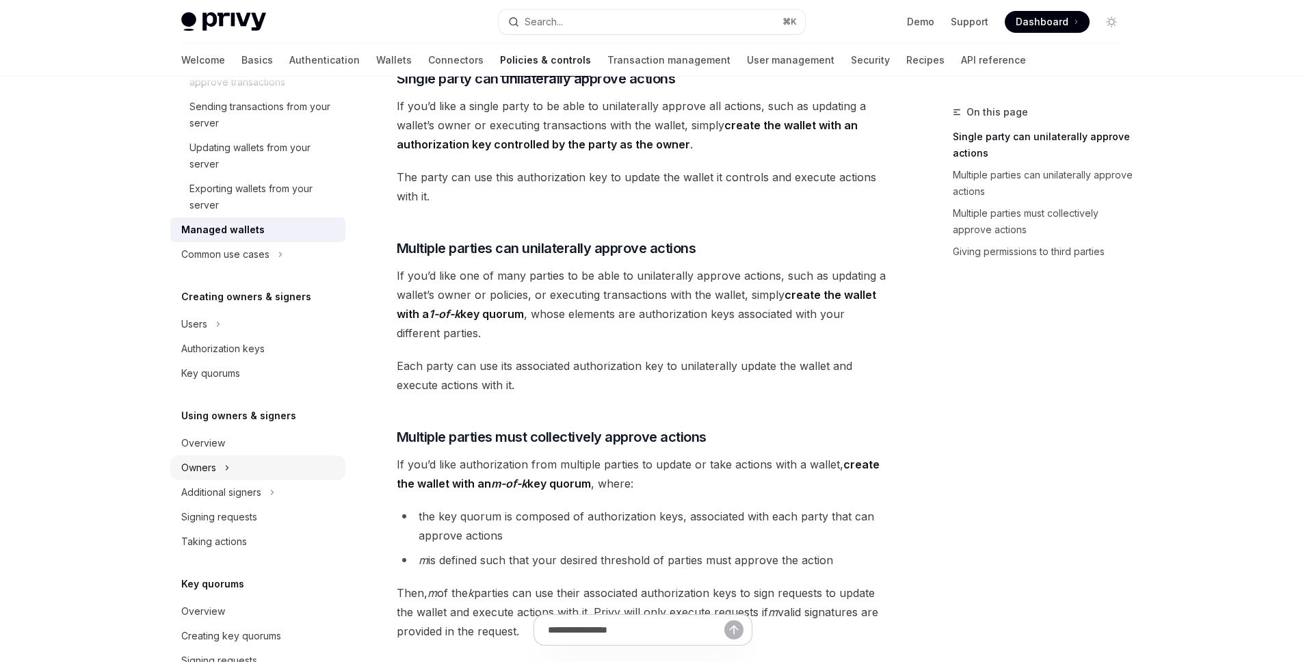
scroll to position [329, 0]
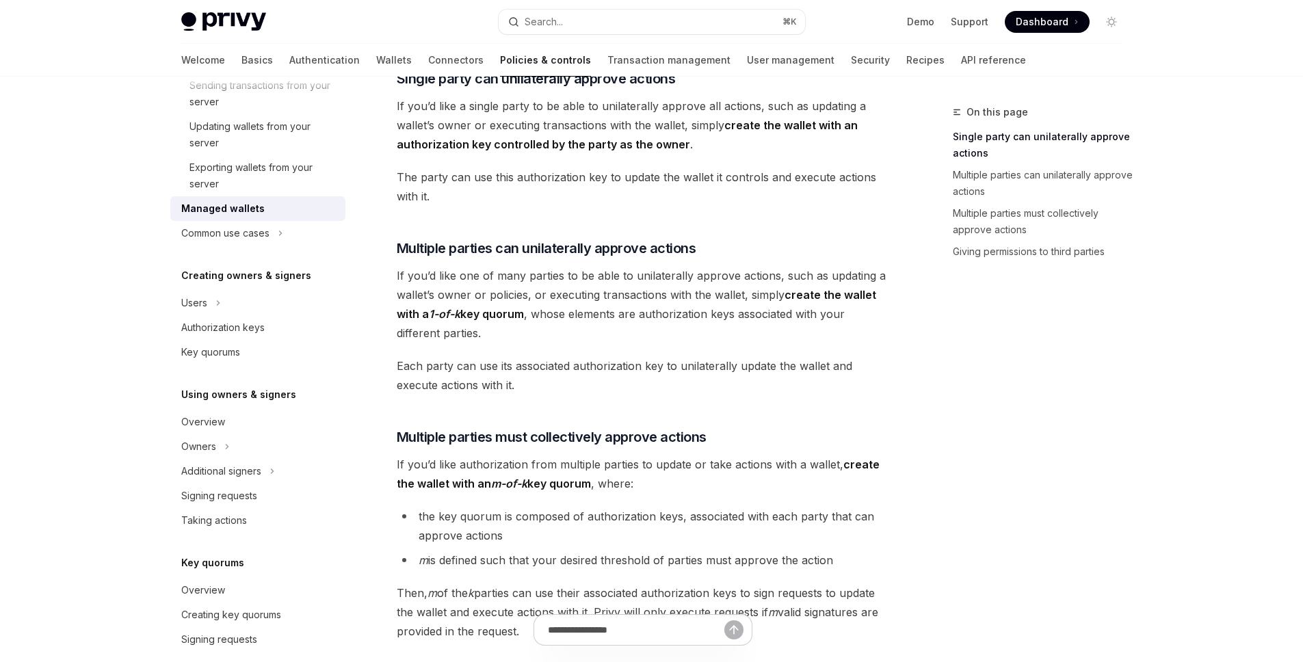
type textarea "*"
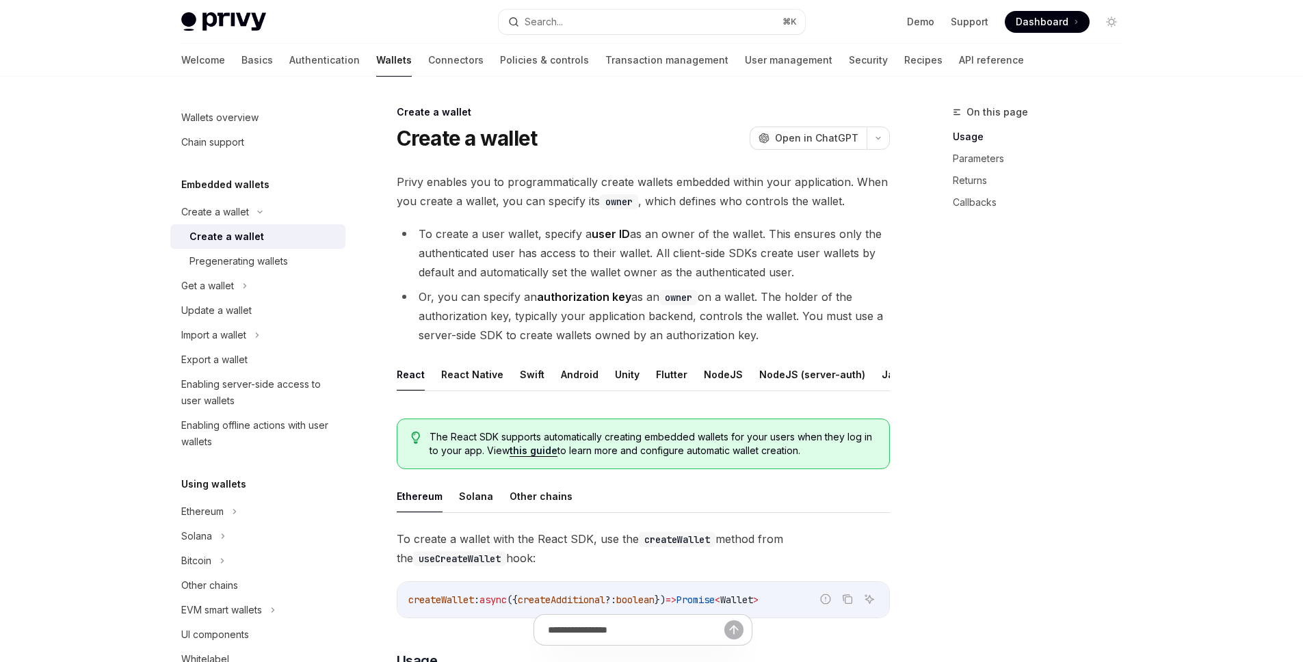
scroll to position [0, 56]
click at [869, 370] on button "REST API" at bounding box center [887, 374] width 43 height 32
type textarea "*"
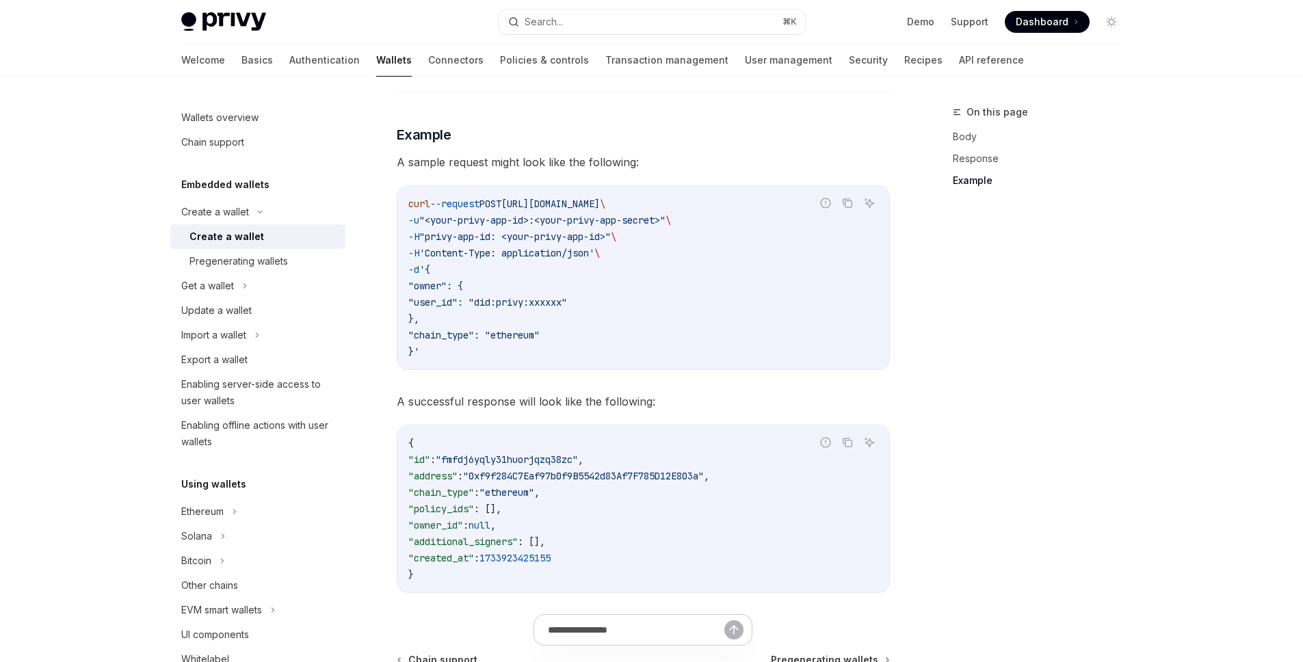
scroll to position [1782, 0]
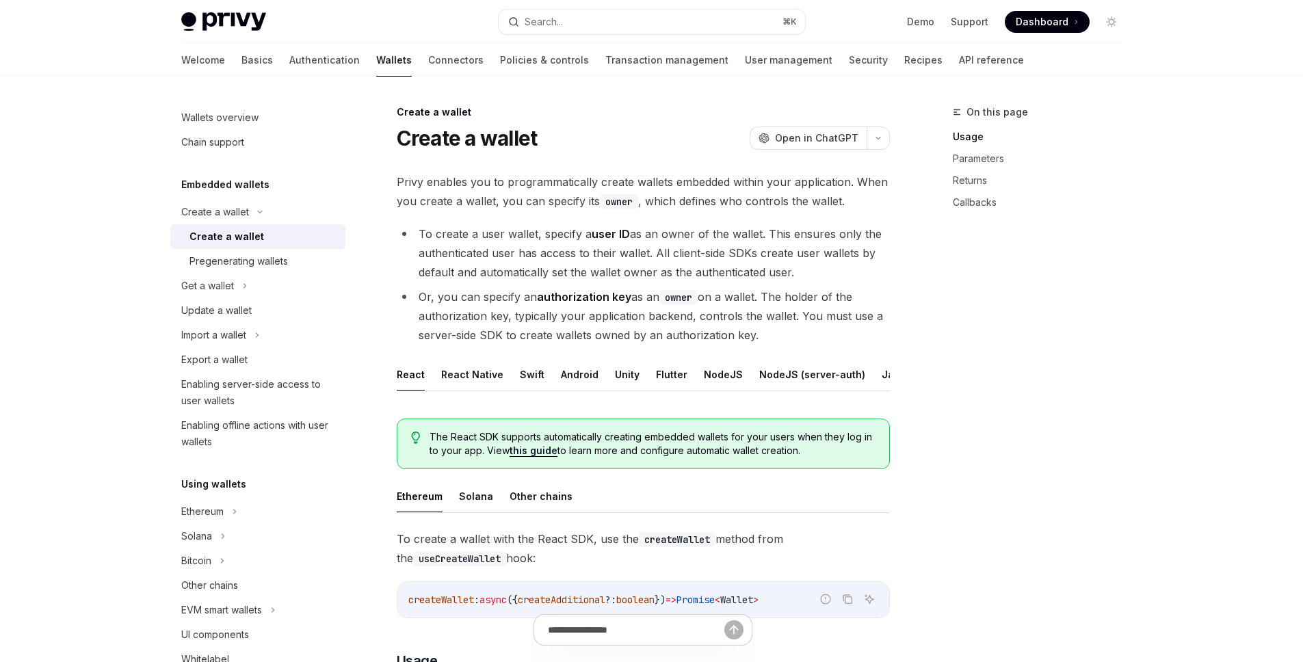
scroll to position [0, 56]
click at [876, 373] on button "REST API" at bounding box center [887, 374] width 43 height 32
type textarea "*"
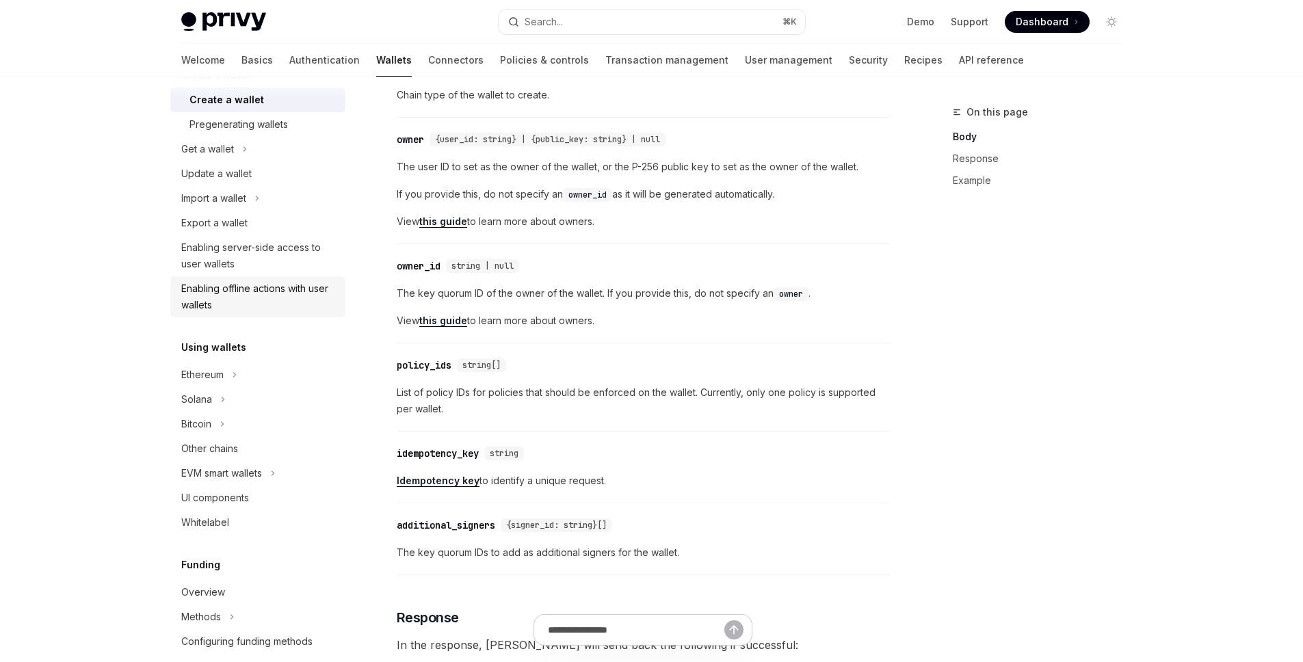
scroll to position [252, 0]
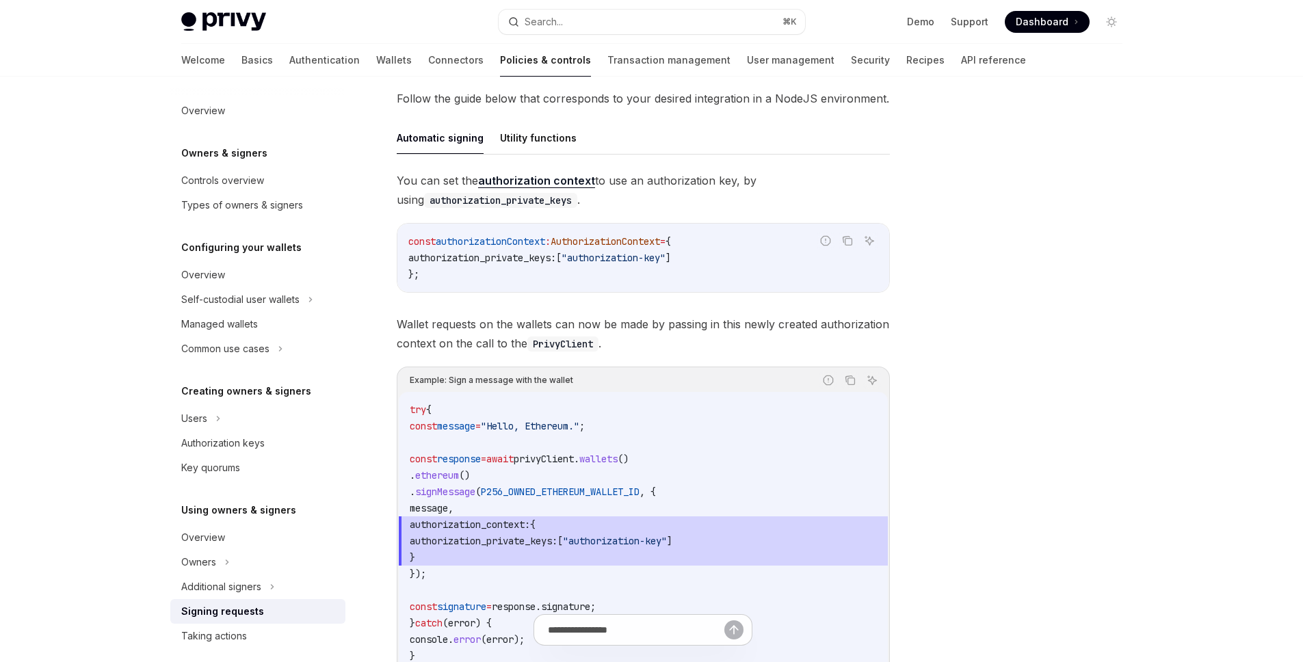
scroll to position [381, 0]
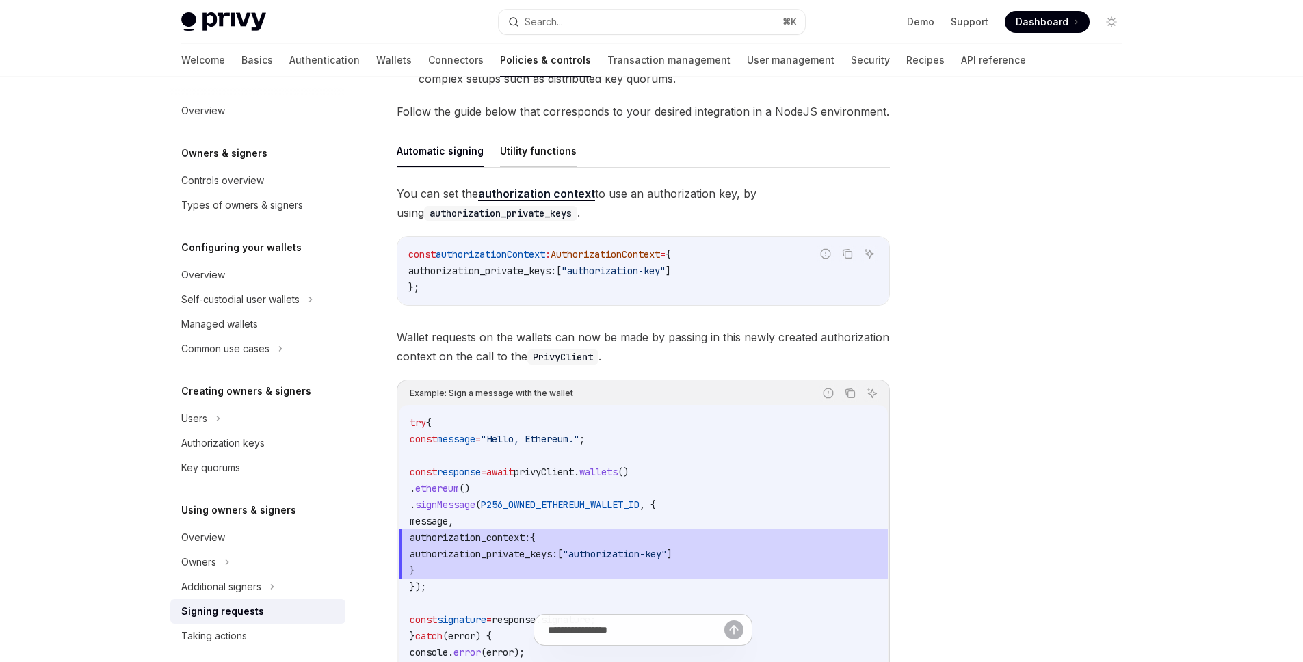
click at [525, 160] on button "Utility functions" at bounding box center [538, 151] width 77 height 32
type textarea "*"
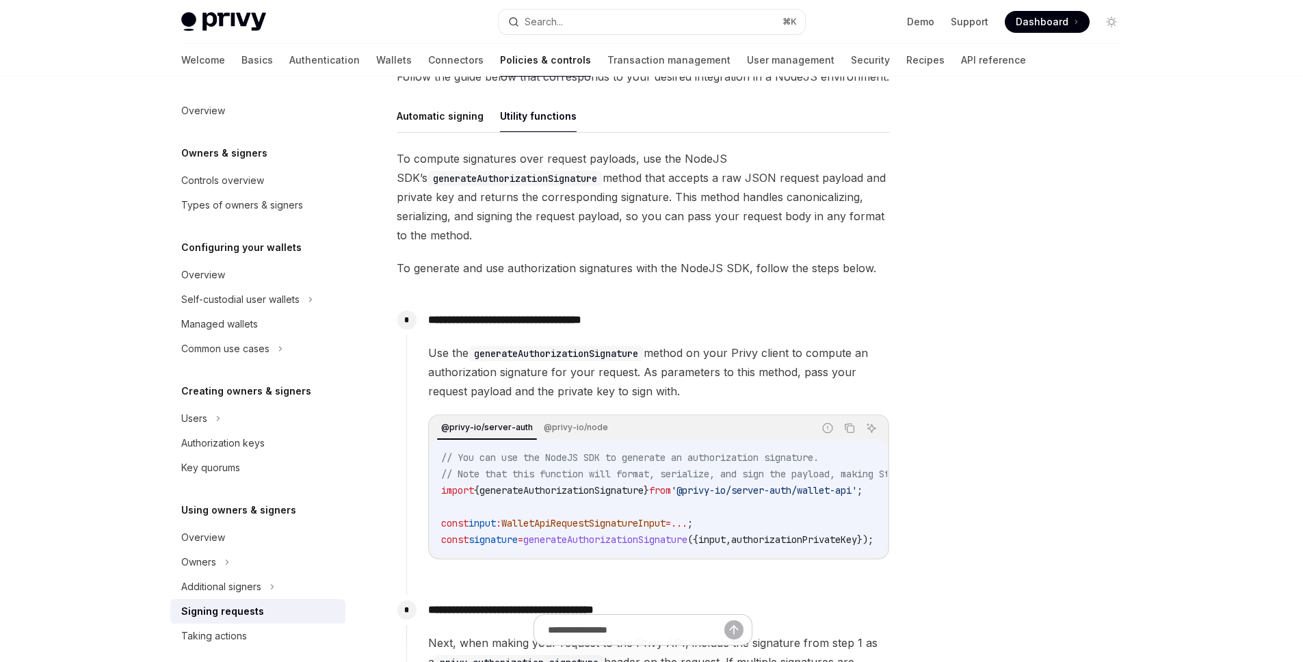
scroll to position [496, 0]
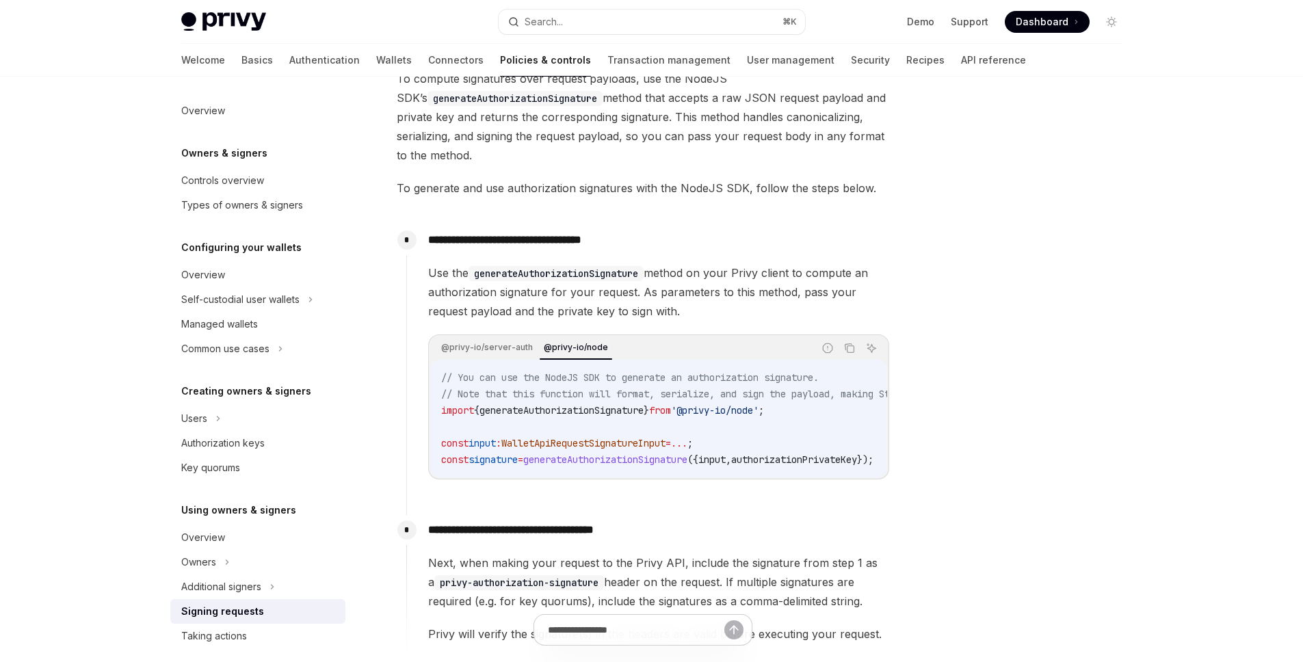
drag, startPoint x: 635, startPoint y: 477, endPoint x: 751, endPoint y: 479, distance: 115.6
click at [751, 477] on div "// You can use the NodeJS SDK to generate an authorization signature. // Note t…" at bounding box center [658, 419] width 457 height 118
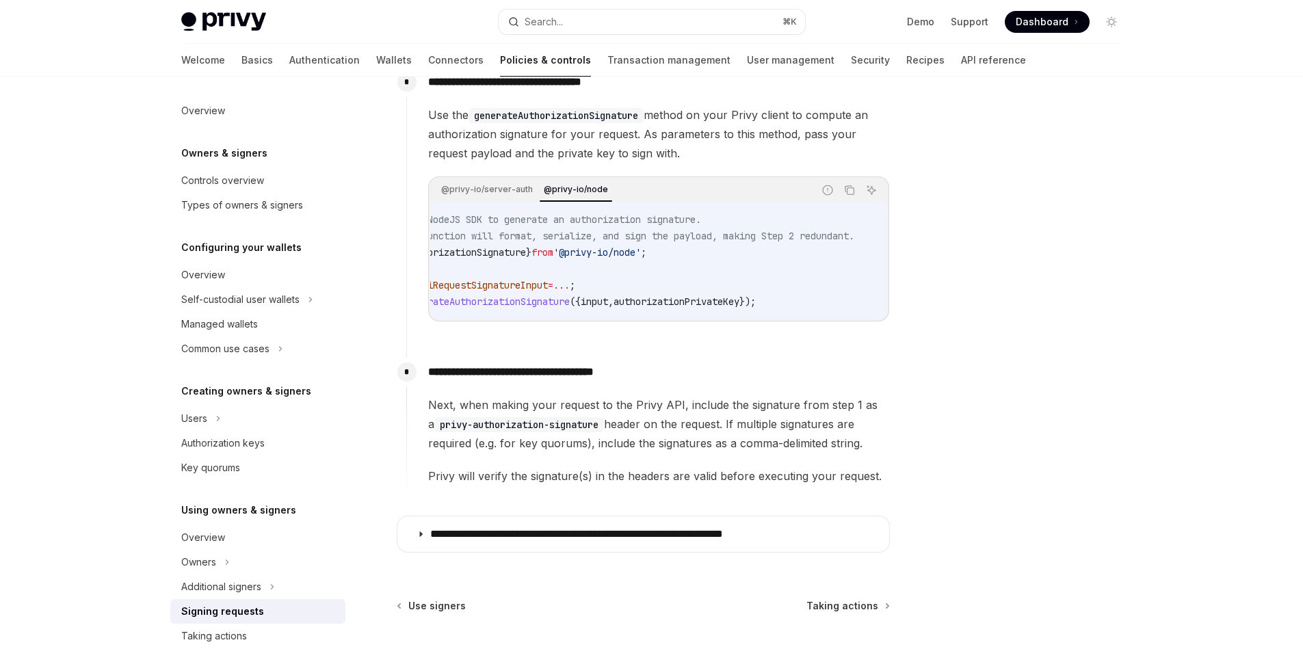
scroll to position [738, 0]
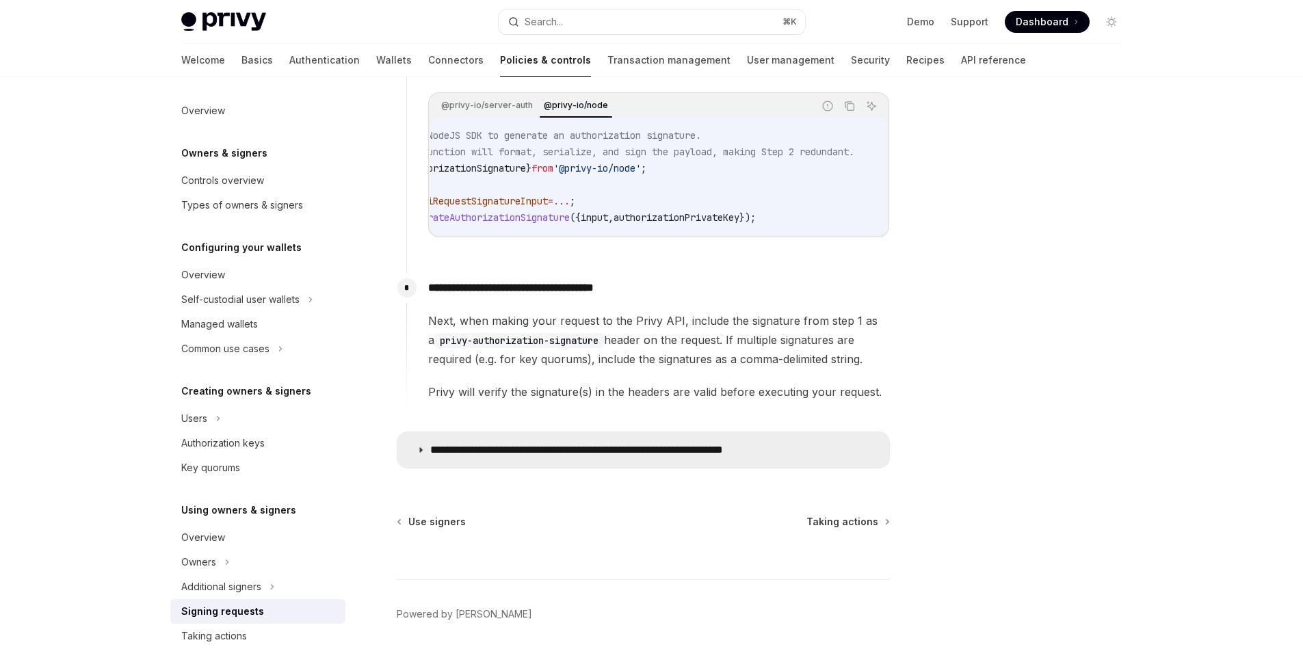
click at [415, 454] on summary "**********" at bounding box center [643, 450] width 492 height 36
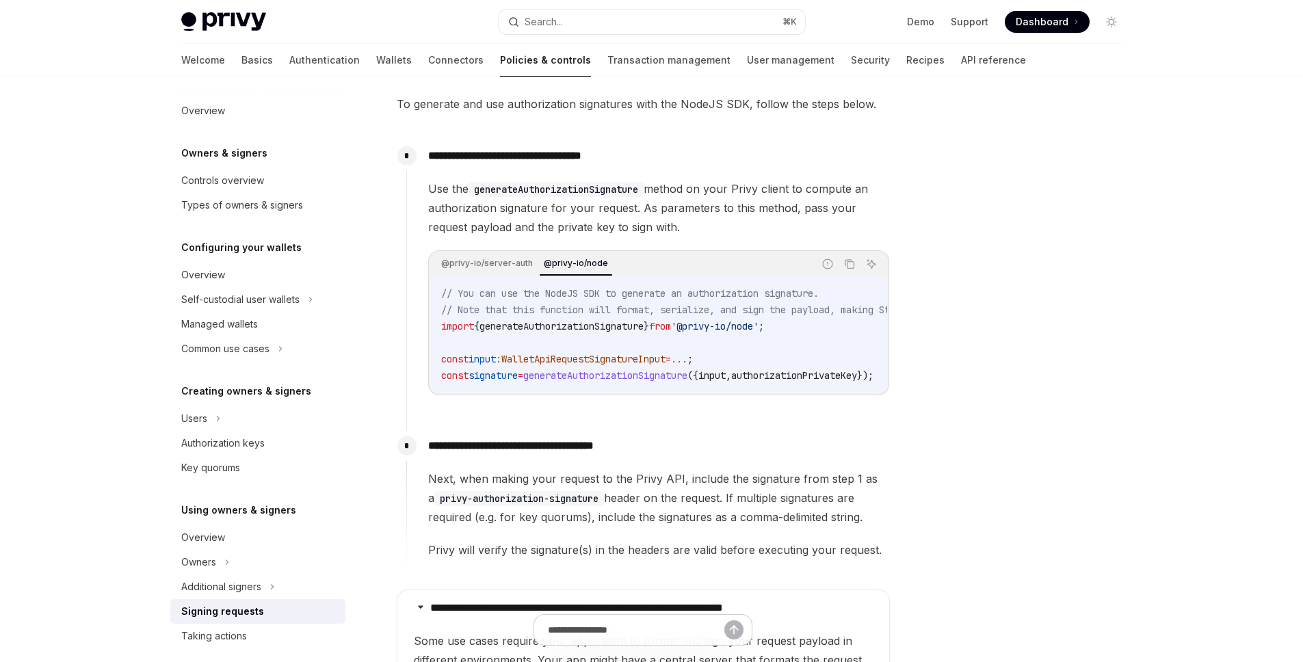
scroll to position [100, 0]
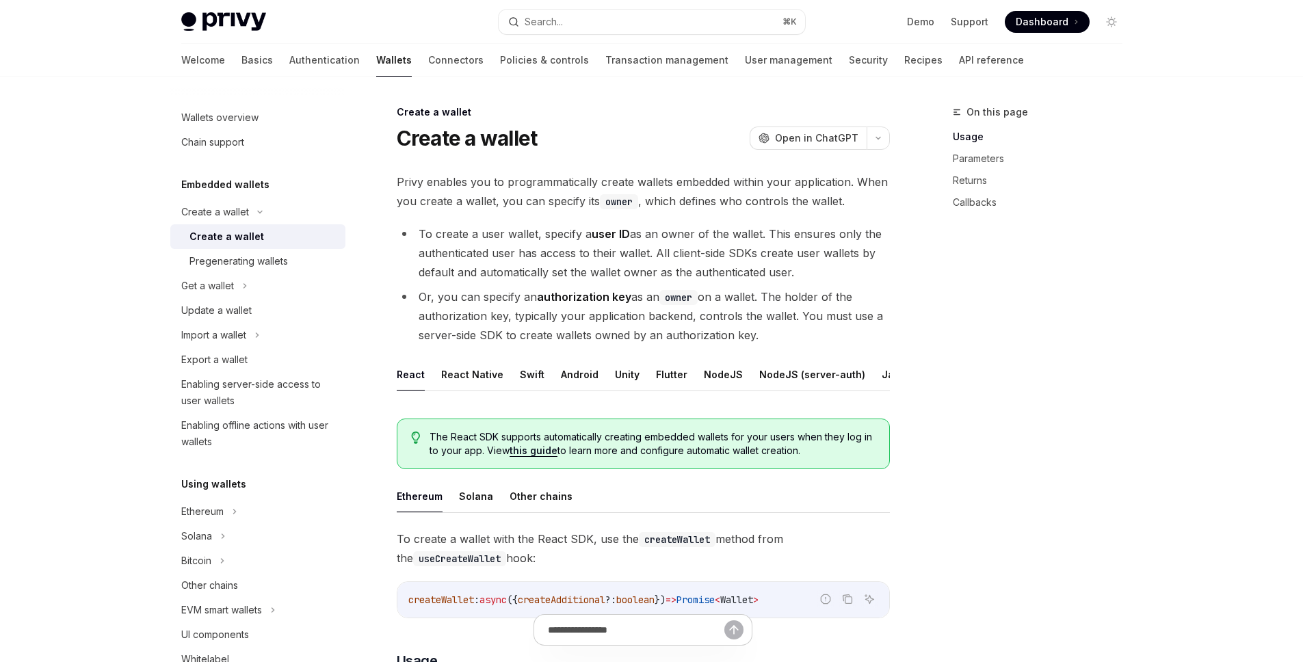
scroll to position [0, 56]
click at [877, 378] on button "REST API" at bounding box center [887, 374] width 43 height 32
type textarea "*"
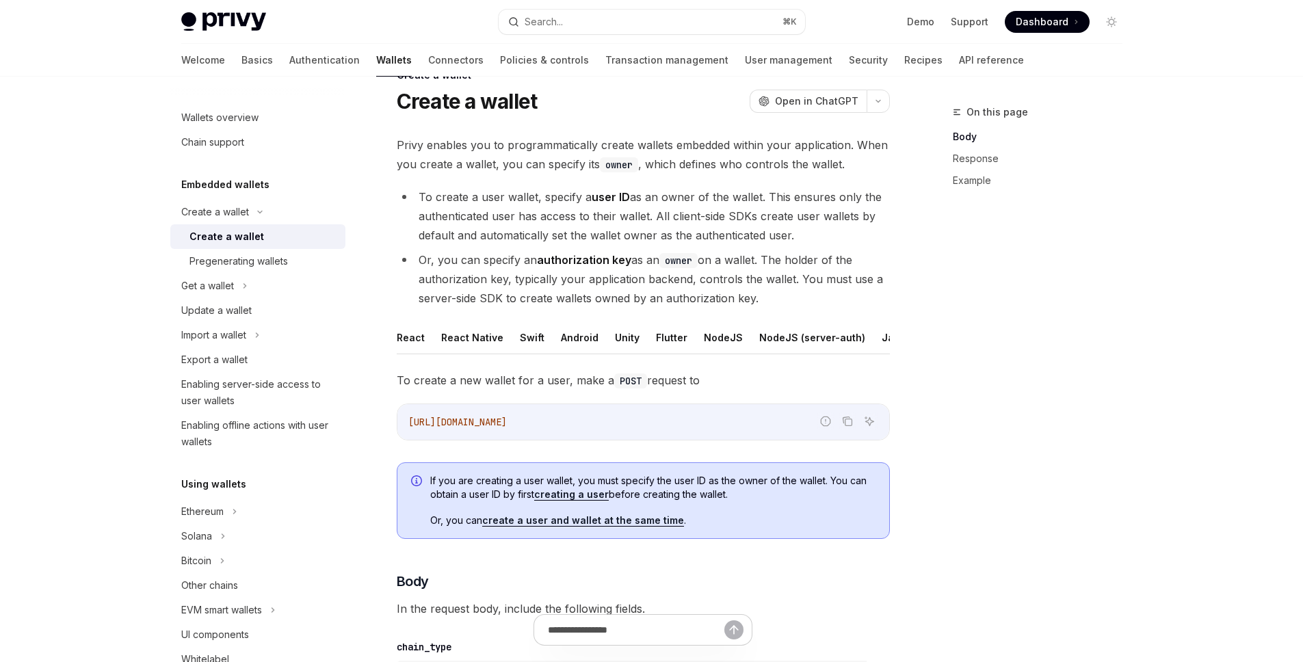
scroll to position [38, 0]
